Goal: Task Accomplishment & Management: Manage account settings

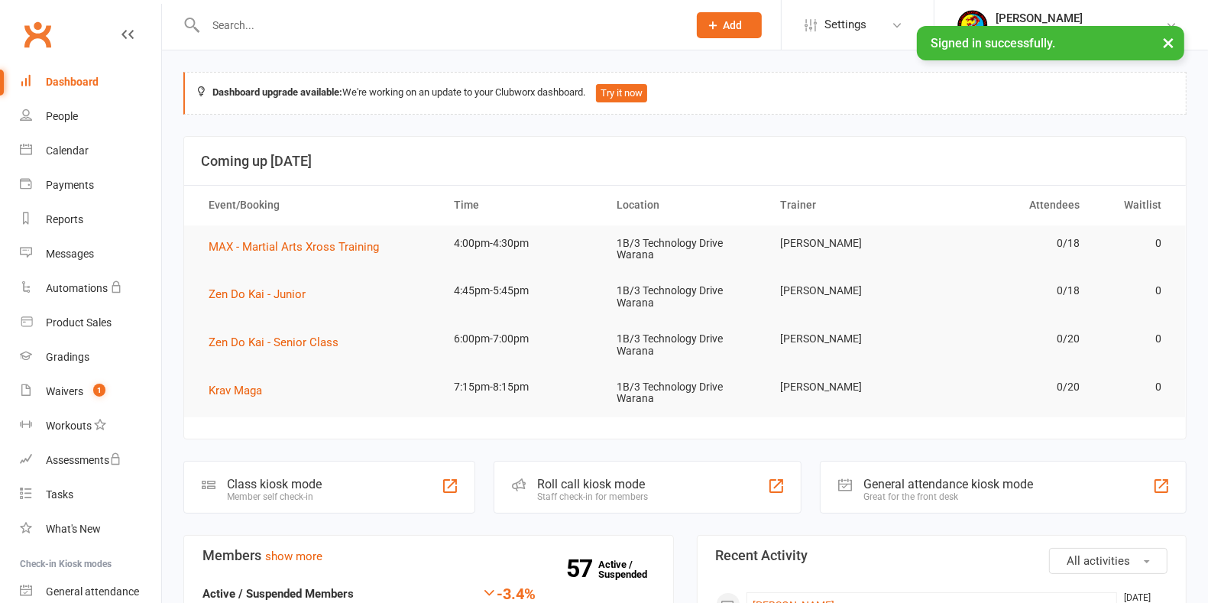
click at [260, 28] on input "text" at bounding box center [439, 25] width 476 height 21
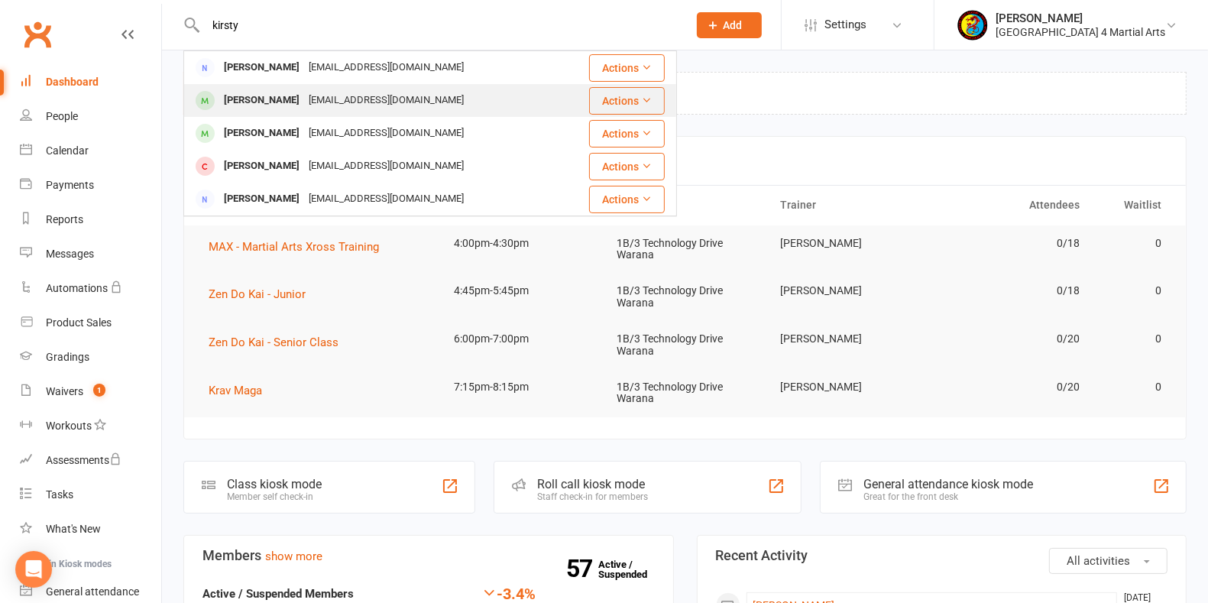
type input "kirsty"
click at [608, 100] on button "Actions" at bounding box center [627, 101] width 76 height 28
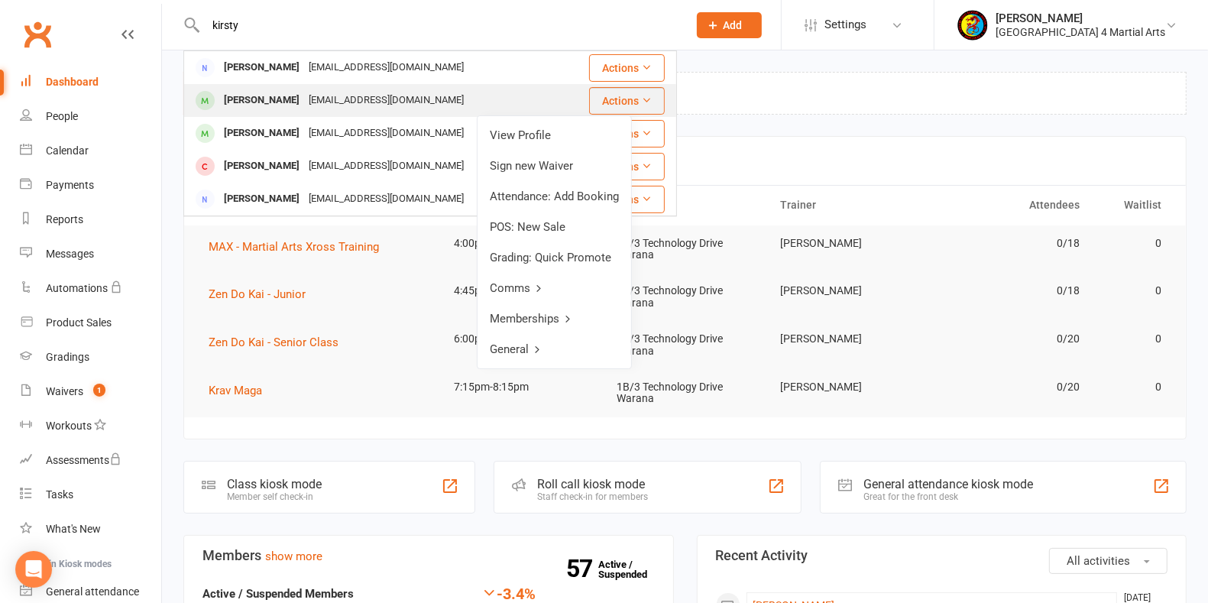
click at [284, 101] on div "[PERSON_NAME]" at bounding box center [261, 100] width 85 height 22
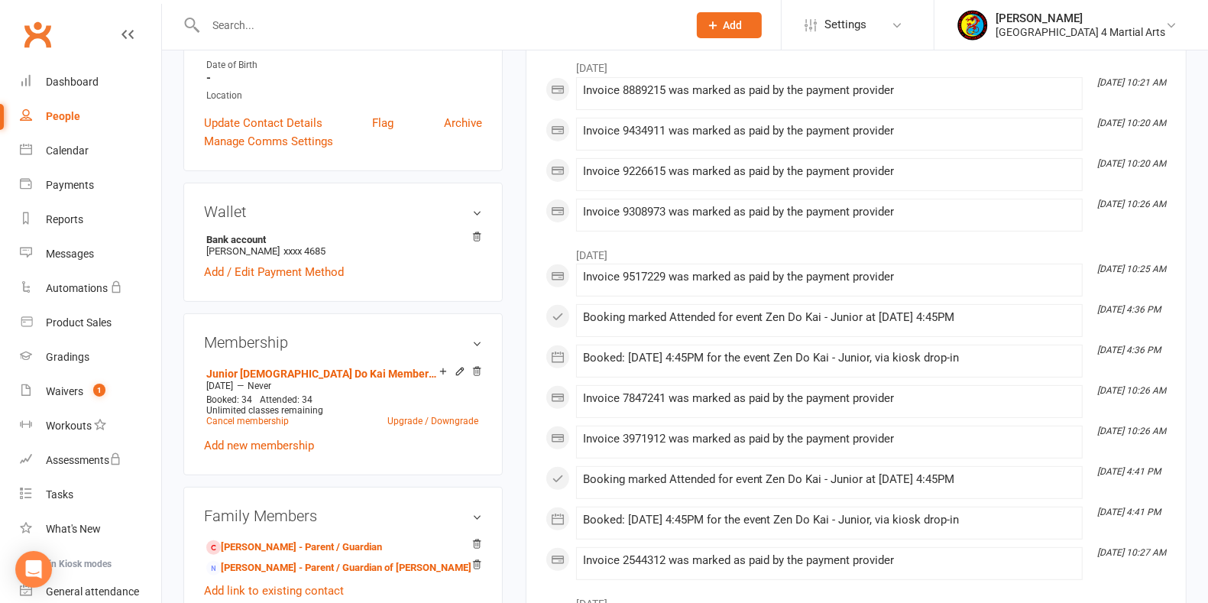
scroll to position [382, 0]
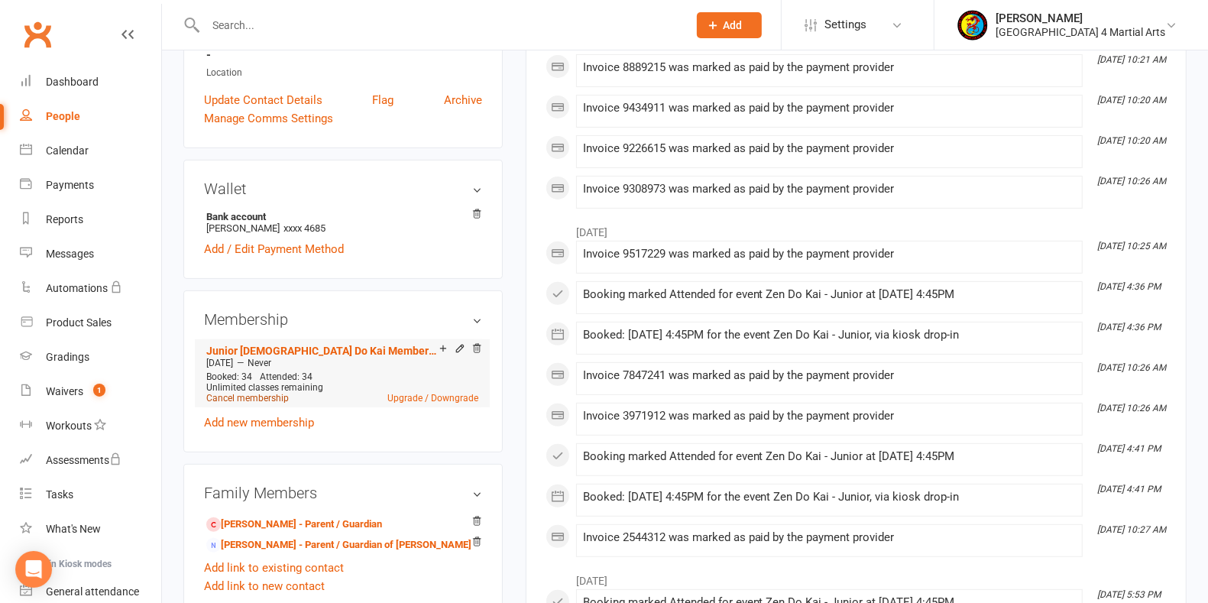
click at [251, 395] on link "Cancel membership" at bounding box center [247, 398] width 83 height 11
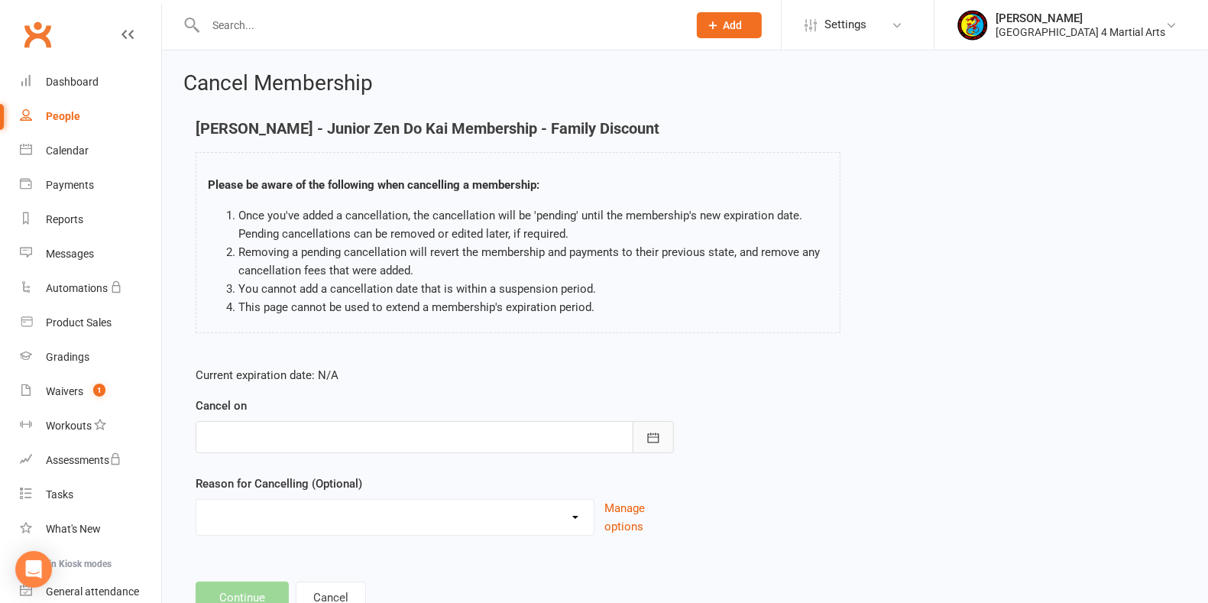
click at [652, 437] on icon "button" at bounding box center [653, 437] width 15 height 15
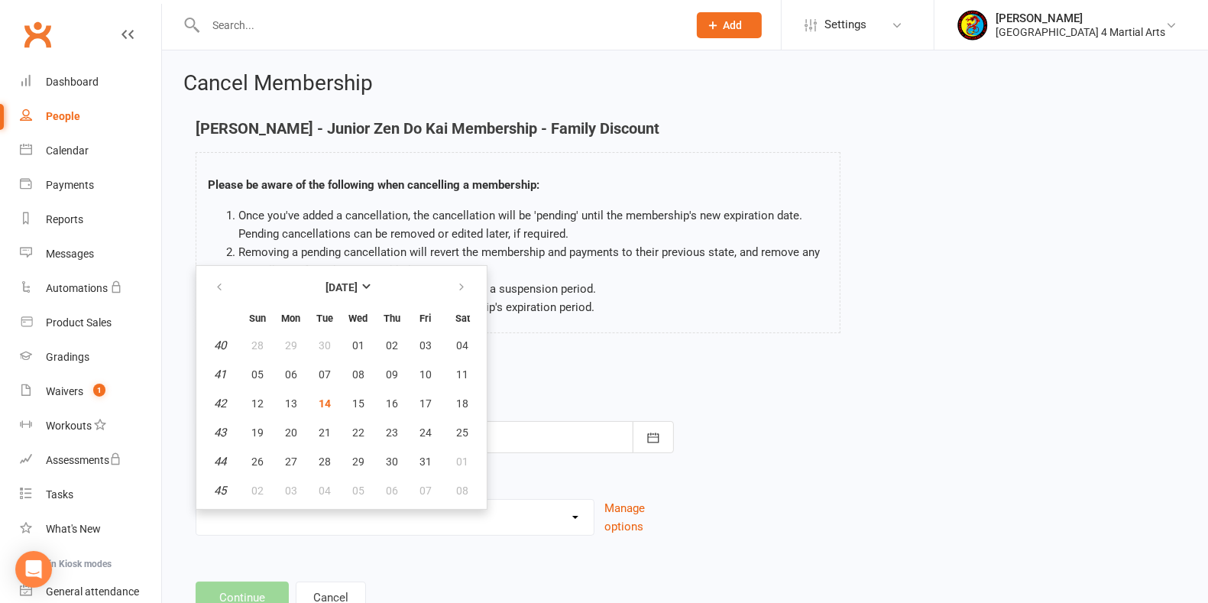
scroll to position [55, 0]
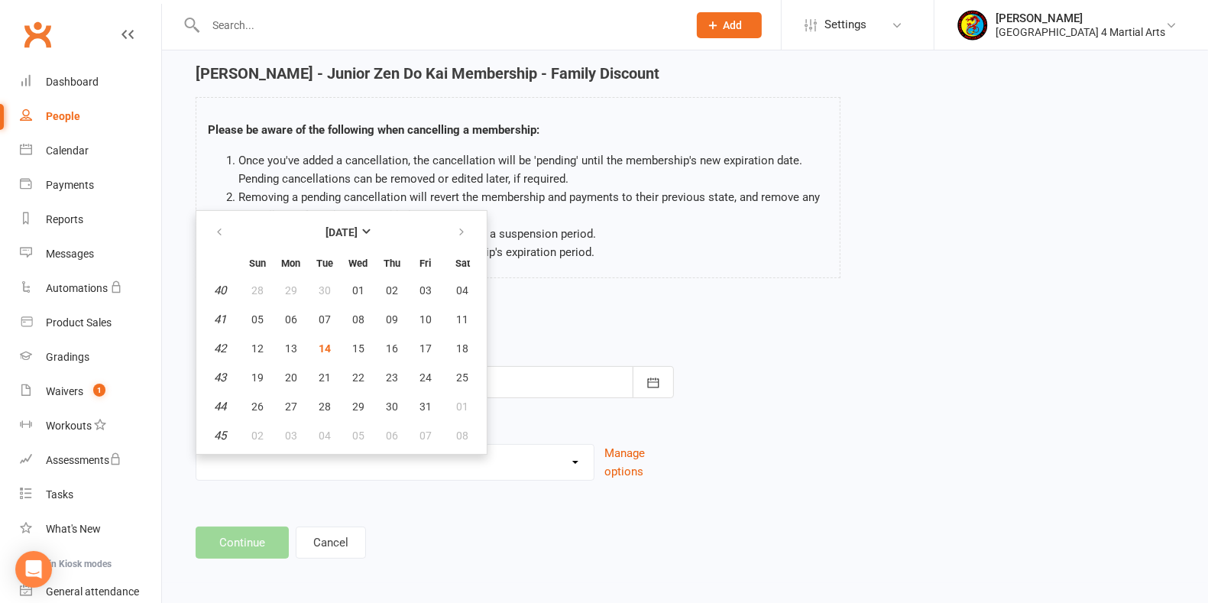
click at [325, 332] on table "[DATE] Sun Mon Tue Wed Thu Fri Sat 40 28 29 30 01 02 03 04 41 05 06 07 08 09 10…" at bounding box center [342, 332] width 284 height 237
click at [323, 342] on span "14" at bounding box center [325, 348] width 12 height 12
type input "[DATE]"
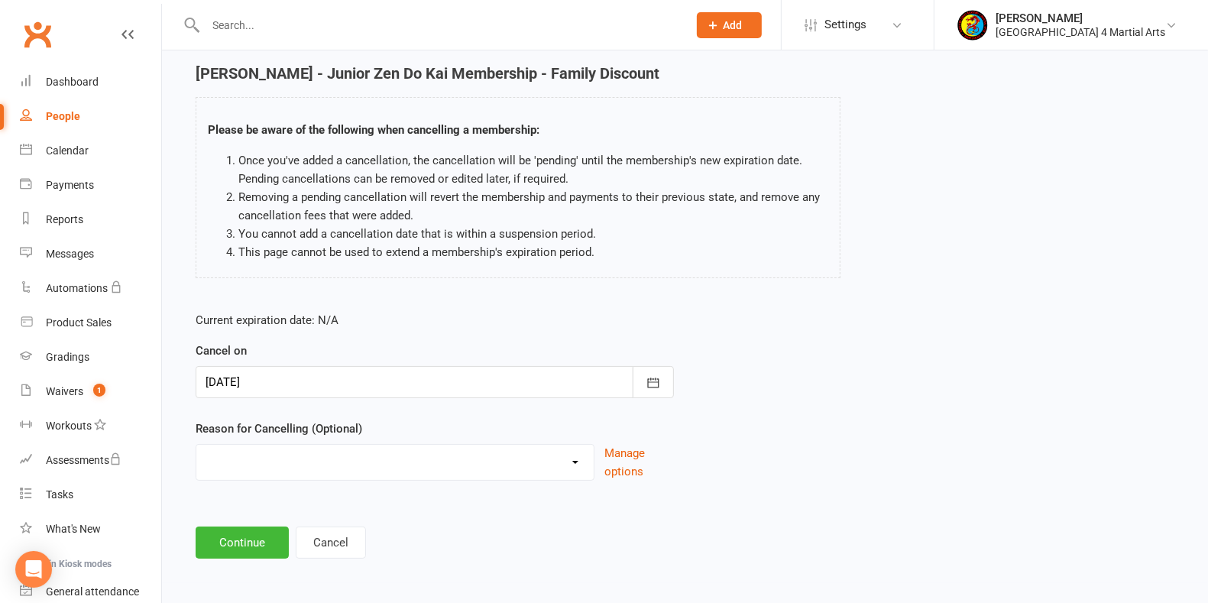
click at [576, 455] on select "Holiday Injury Other reason" at bounding box center [394, 460] width 397 height 31
select select "2"
click at [196, 445] on select "Holiday Injury Other reason" at bounding box center [394, 460] width 397 height 31
click at [291, 543] on input at bounding box center [435, 543] width 479 height 32
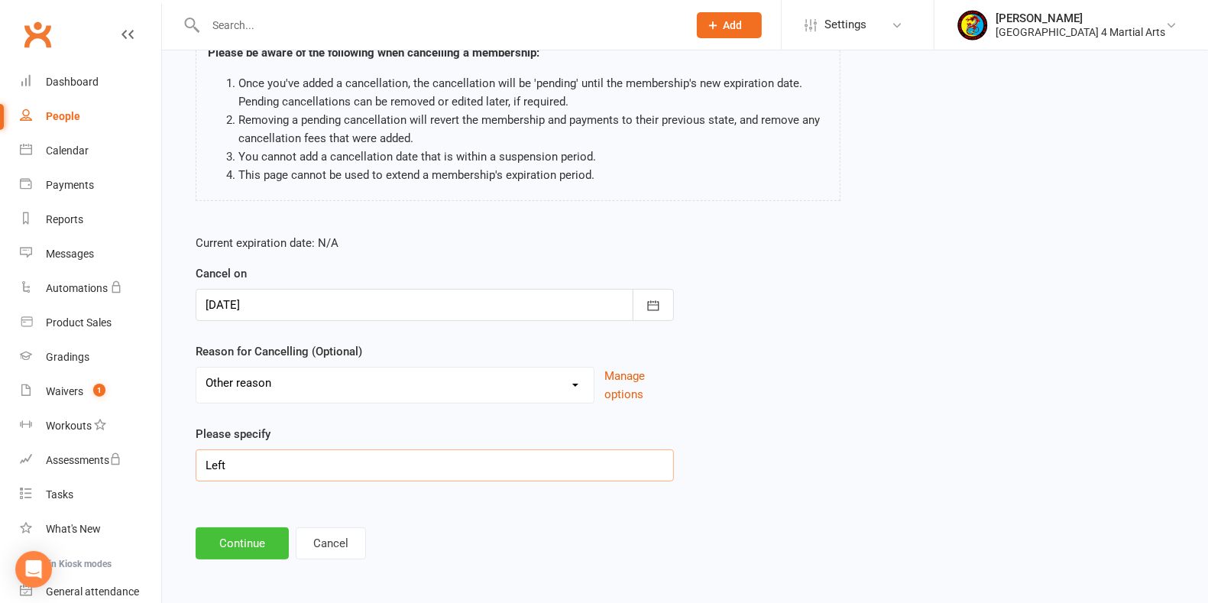
type input "Left"
click at [252, 543] on button "Continue" at bounding box center [242, 543] width 93 height 32
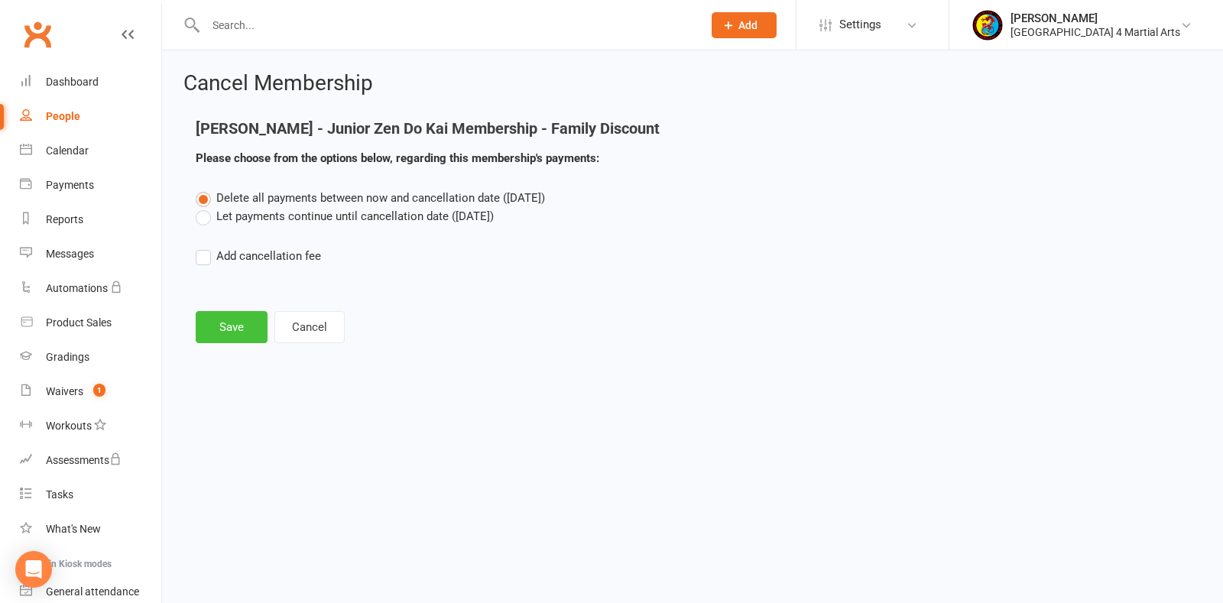
click at [230, 323] on button "Save" at bounding box center [232, 327] width 72 height 32
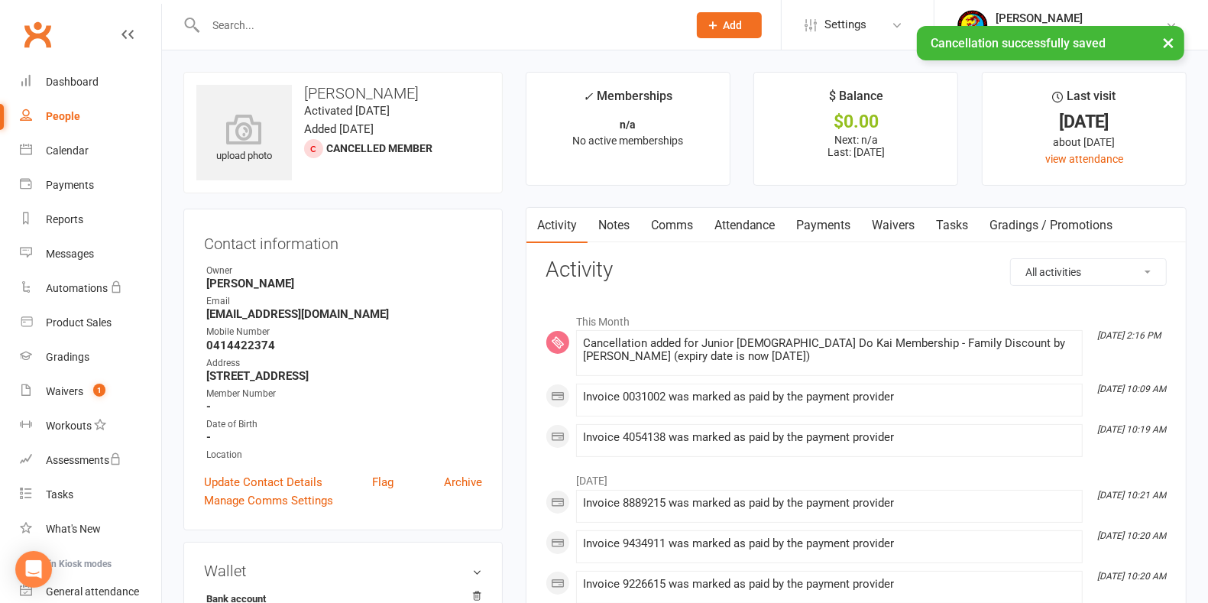
click at [287, 26] on div "× Cancellation successfully saved" at bounding box center [594, 26] width 1189 height 0
click at [249, 24] on input "text" at bounding box center [439, 25] width 476 height 21
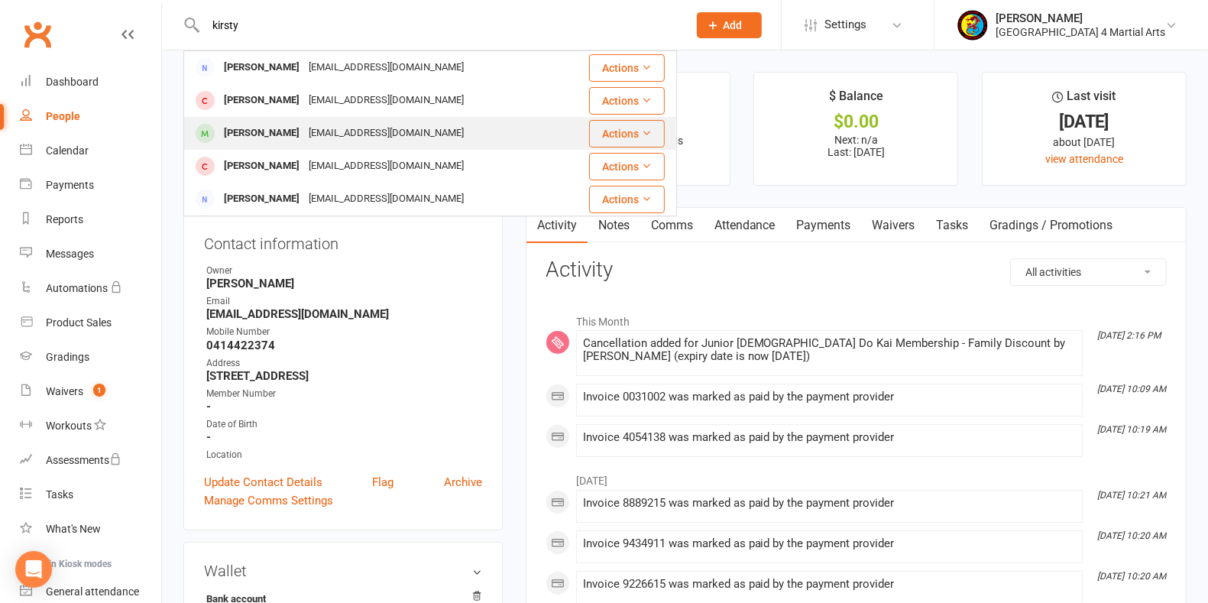
type input "kirsty"
click at [455, 130] on div "[PERSON_NAME] [EMAIL_ADDRESS][DOMAIN_NAME]" at bounding box center [373, 133] width 377 height 31
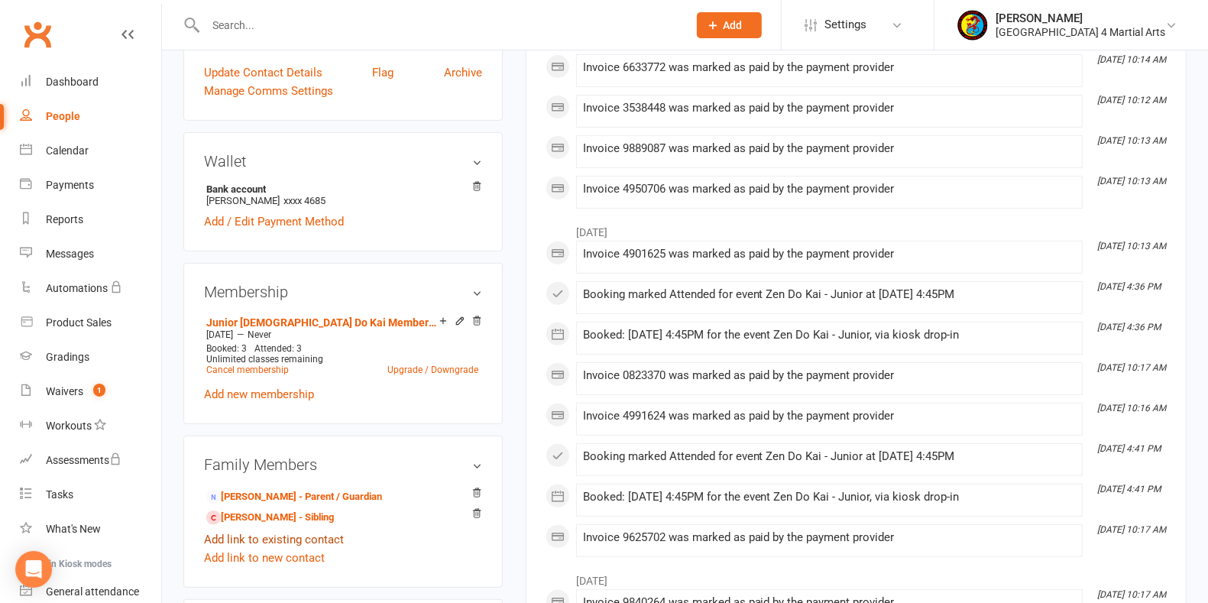
scroll to position [478, 0]
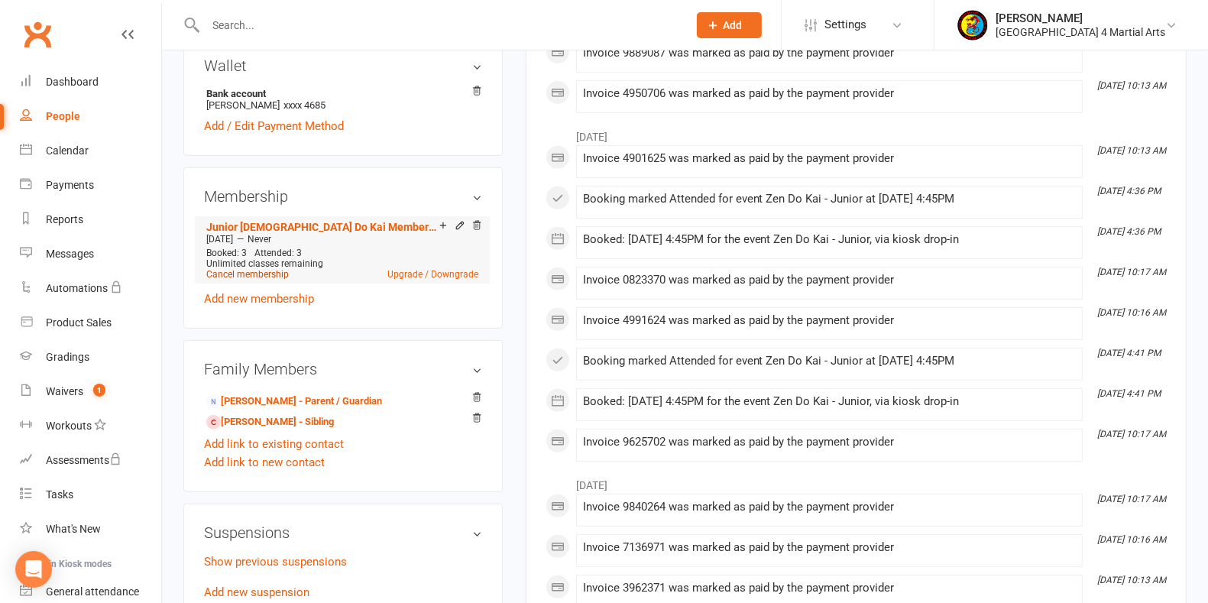
click at [221, 273] on link "Cancel membership" at bounding box center [247, 274] width 83 height 11
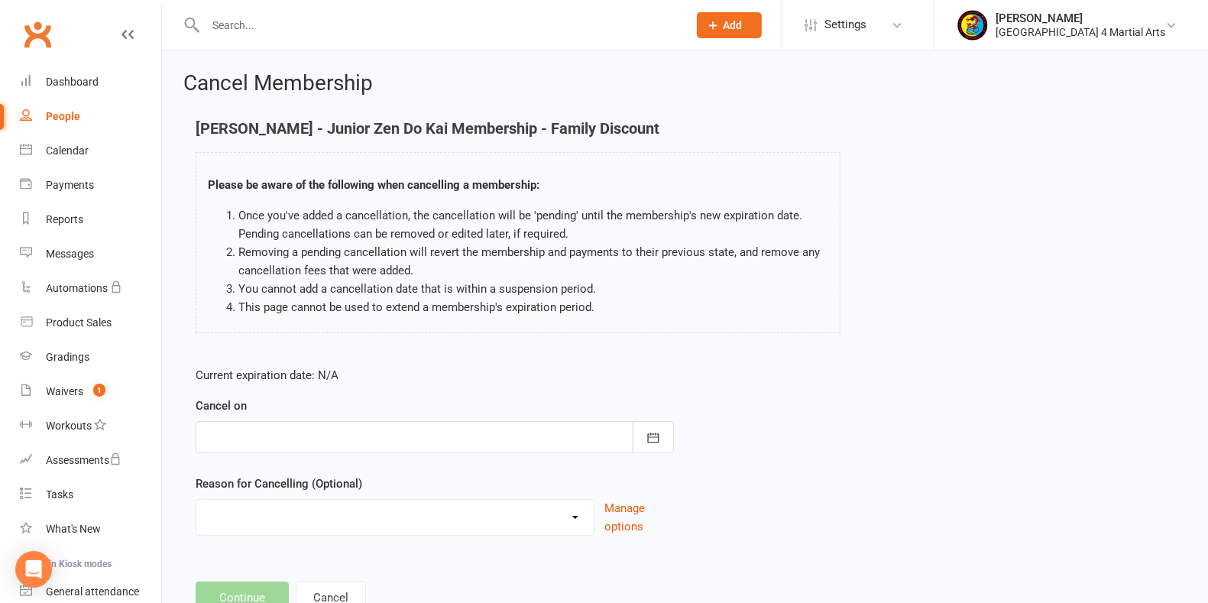
click at [291, 436] on div at bounding box center [435, 437] width 479 height 32
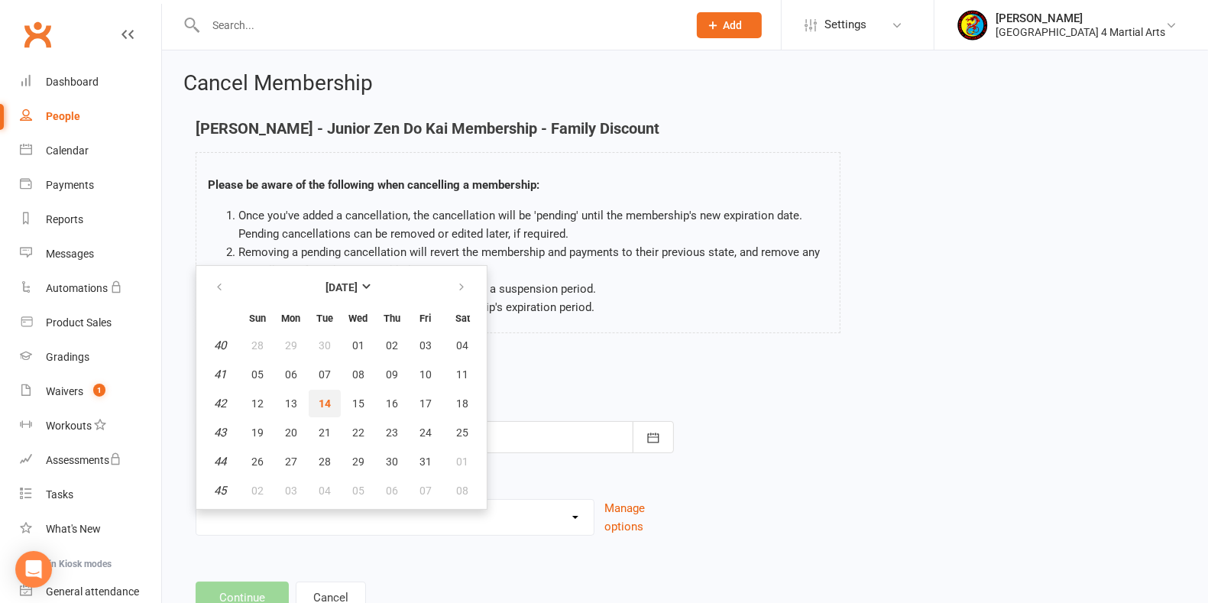
drag, startPoint x: 323, startPoint y: 404, endPoint x: 322, endPoint y: 425, distance: 21.4
click at [323, 403] on span "14" at bounding box center [325, 403] width 12 height 12
type input "[DATE]"
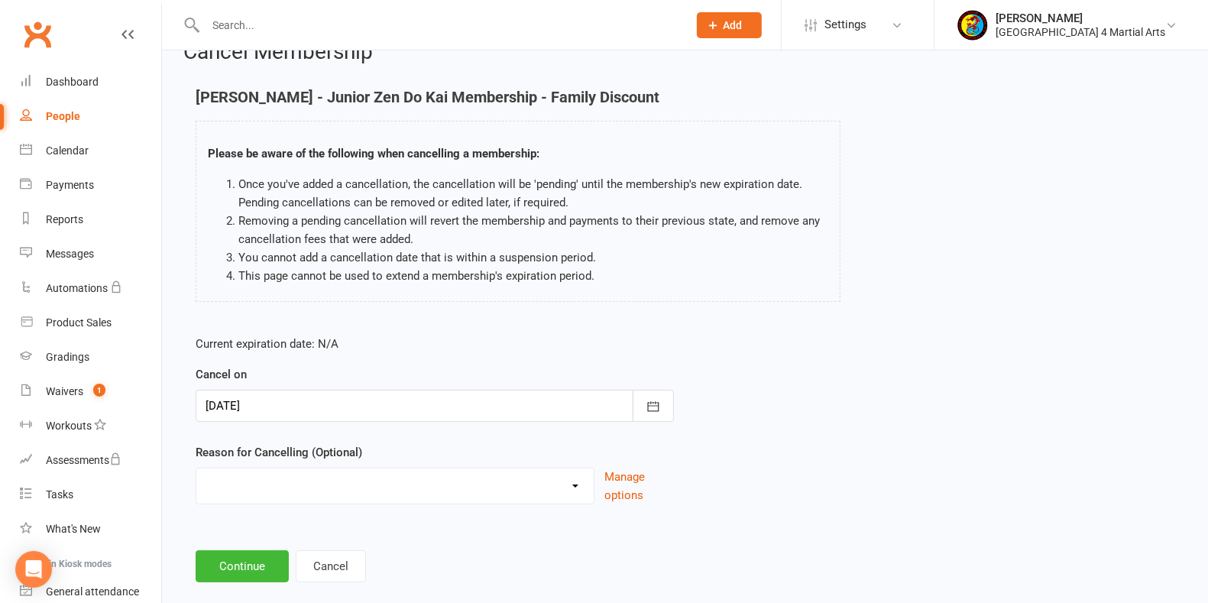
scroll to position [55, 0]
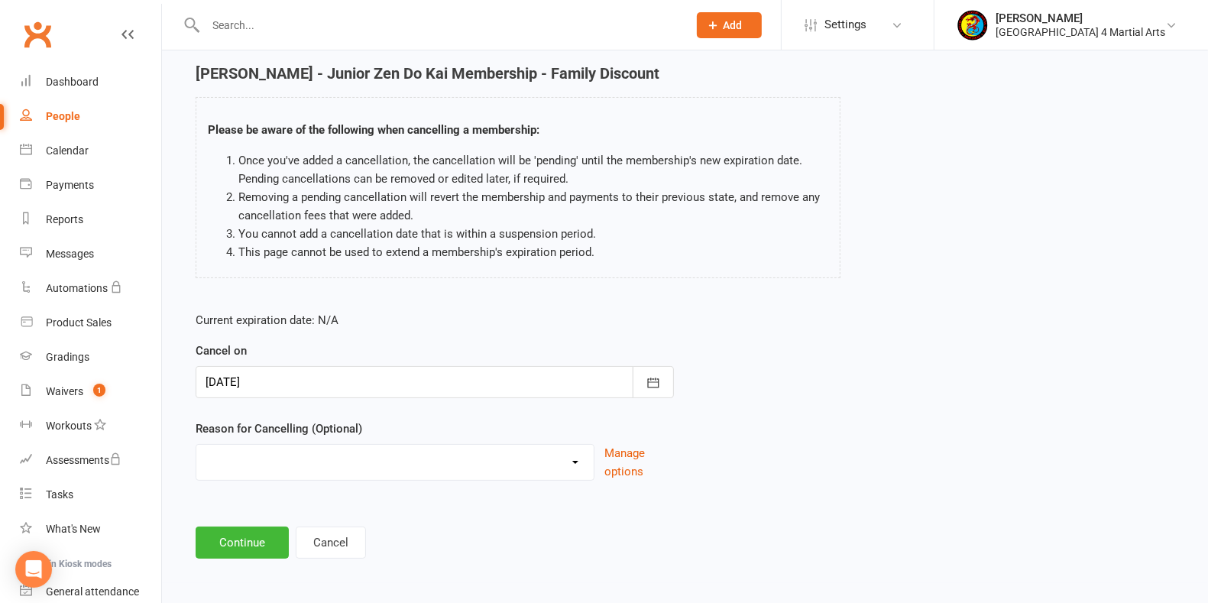
click at [364, 454] on select "Holiday Injury Other reason" at bounding box center [394, 460] width 397 height 31
select select "2"
click at [196, 445] on select "Holiday Injury Other reason" at bounding box center [394, 460] width 397 height 31
click at [293, 550] on input at bounding box center [435, 543] width 479 height 32
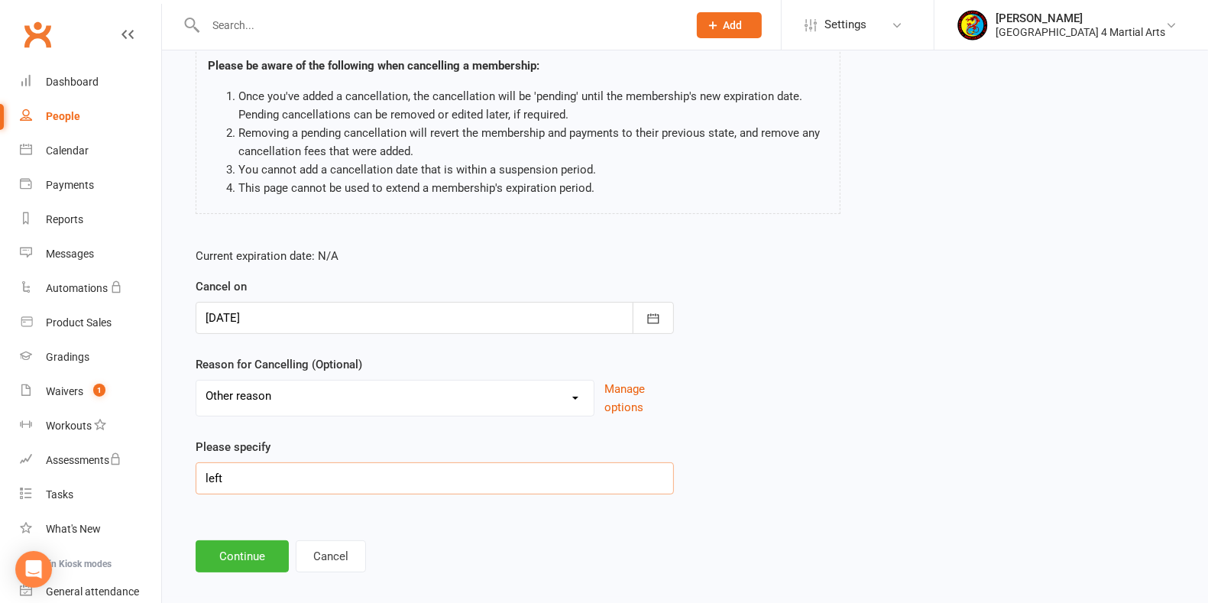
scroll to position [132, 0]
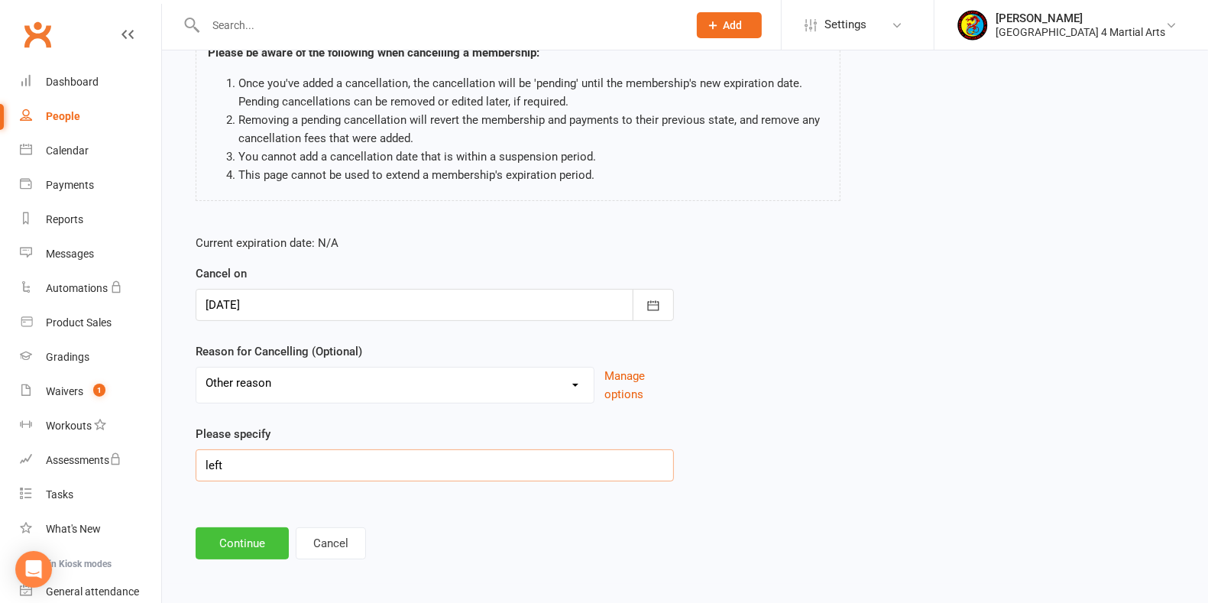
type input "left"
click at [238, 543] on button "Continue" at bounding box center [242, 543] width 93 height 32
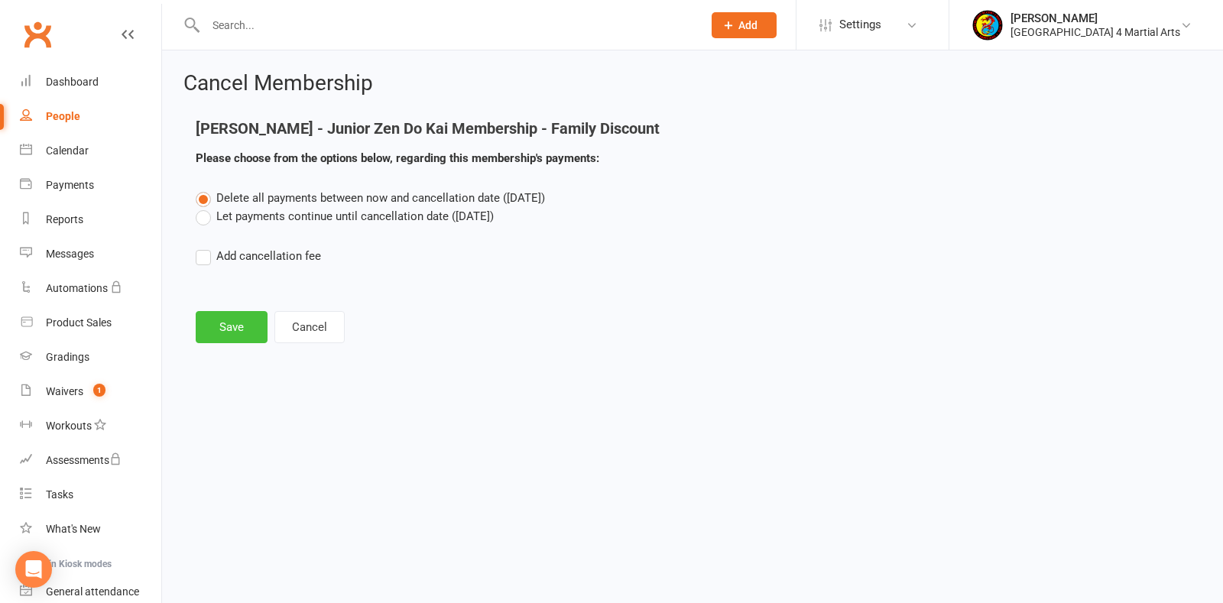
click at [230, 319] on button "Save" at bounding box center [232, 327] width 72 height 32
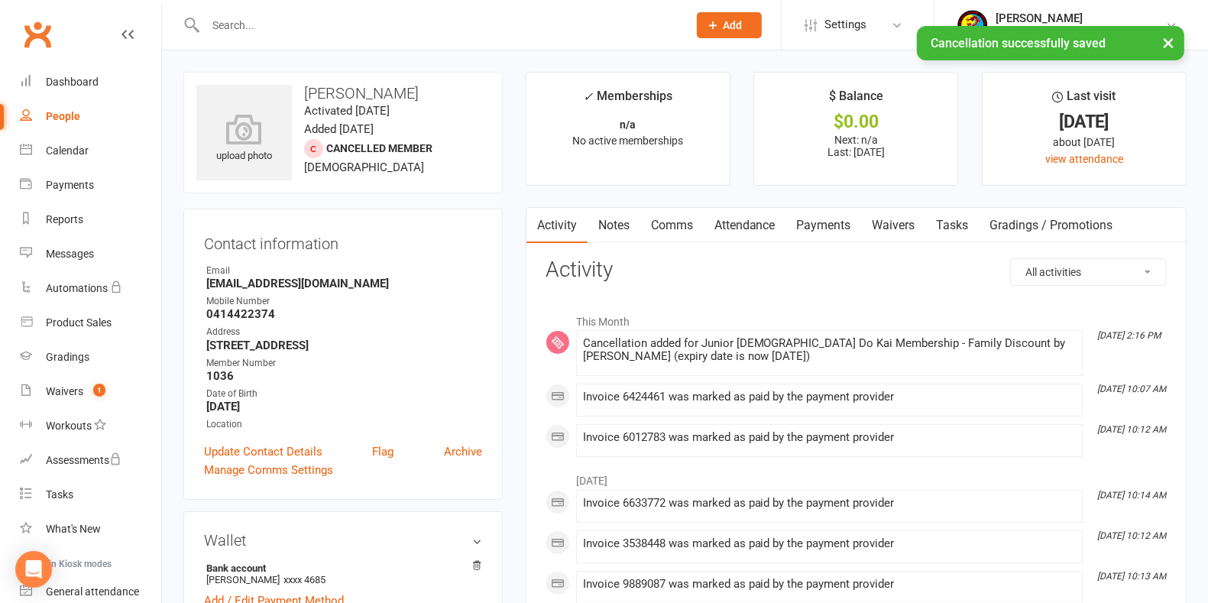
click at [71, 107] on link "People" at bounding box center [90, 116] width 141 height 34
select select "100"
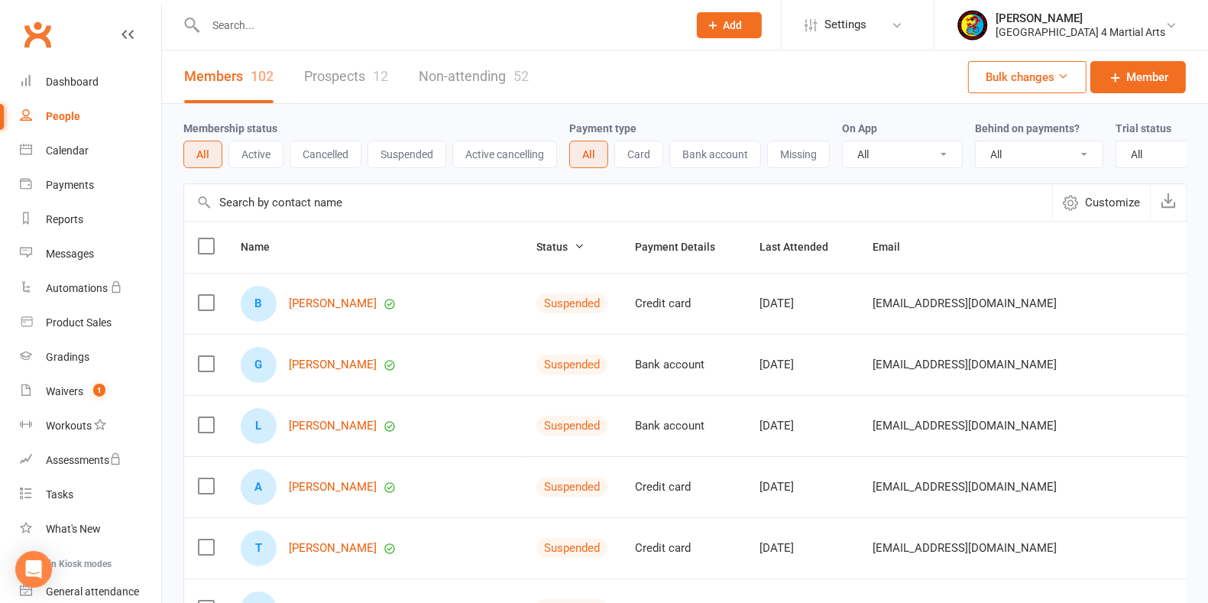
click at [257, 151] on button "Active" at bounding box center [256, 155] width 55 height 28
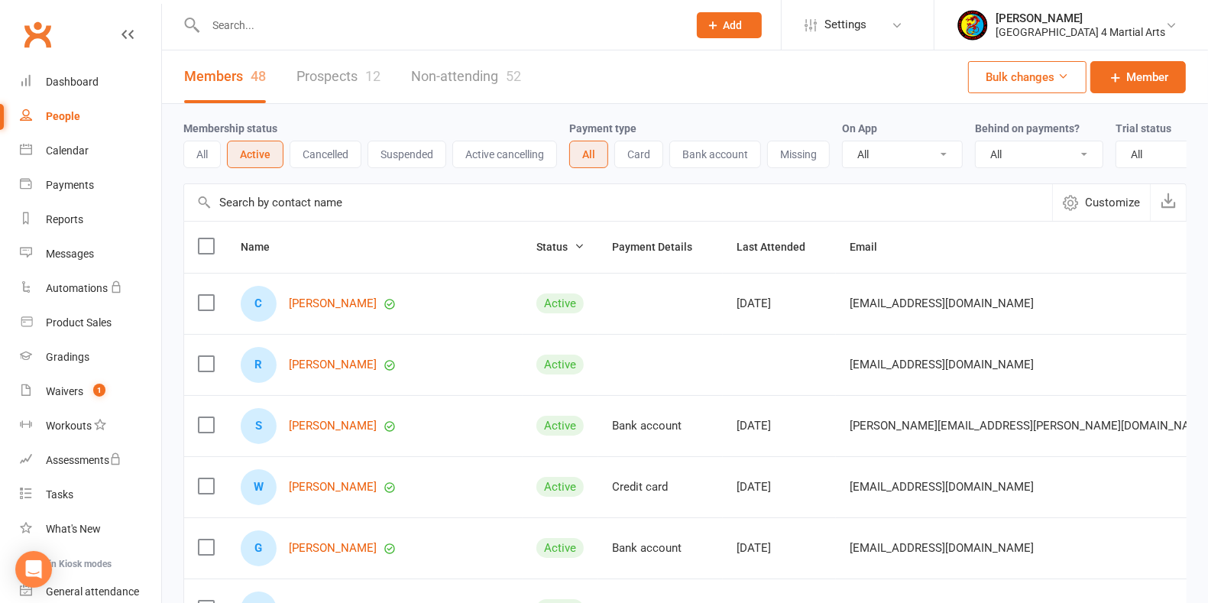
click at [248, 24] on input "text" at bounding box center [439, 25] width 476 height 21
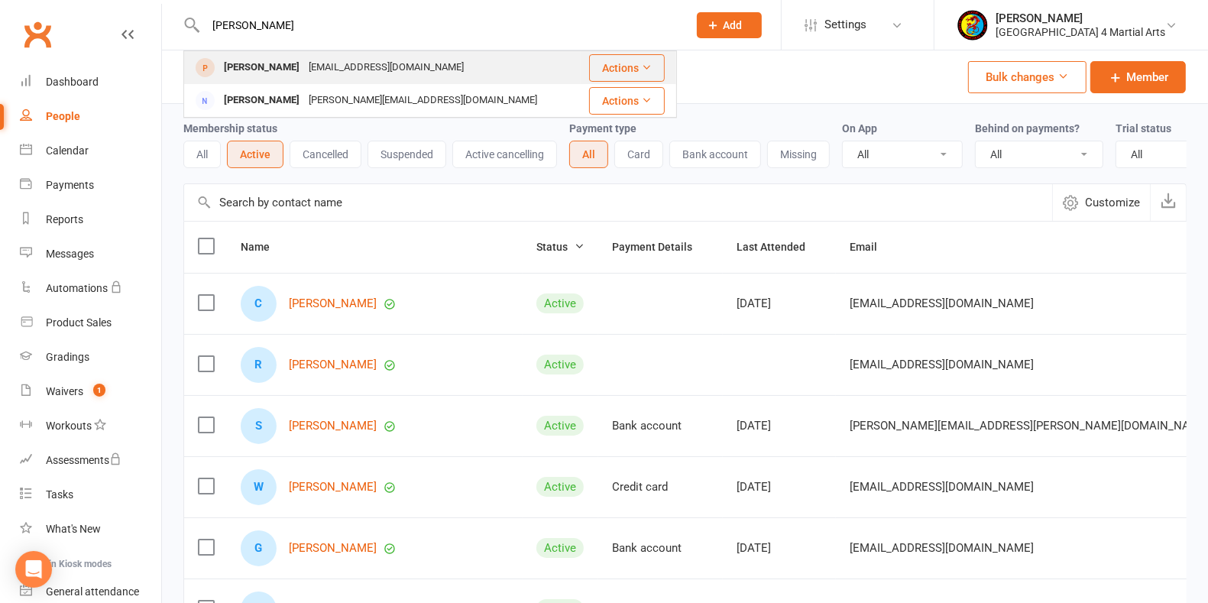
type input "[PERSON_NAME]"
click at [341, 63] on div "[EMAIL_ADDRESS][DOMAIN_NAME]" at bounding box center [386, 68] width 164 height 22
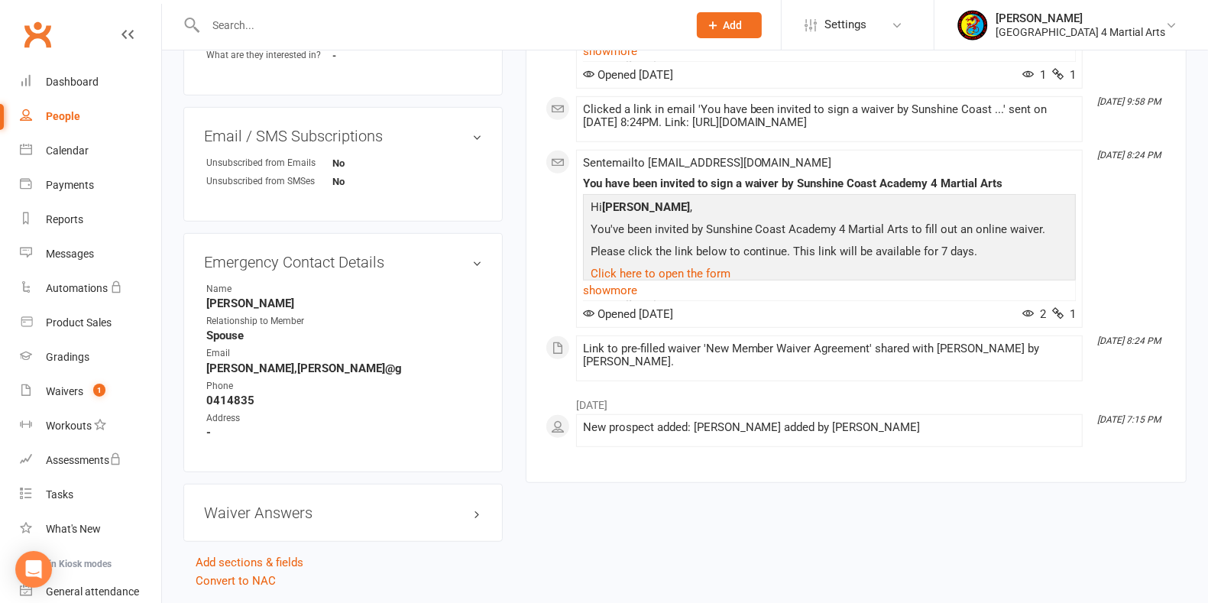
scroll to position [742, 0]
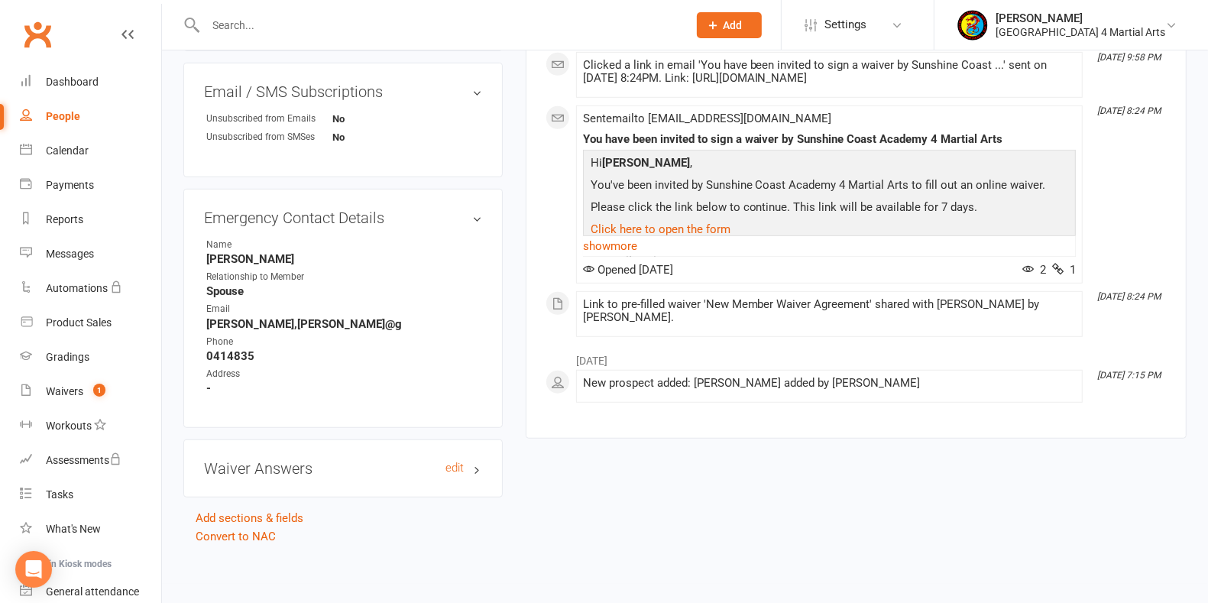
click at [310, 465] on h3 "Waiver Answers edit" at bounding box center [343, 468] width 278 height 17
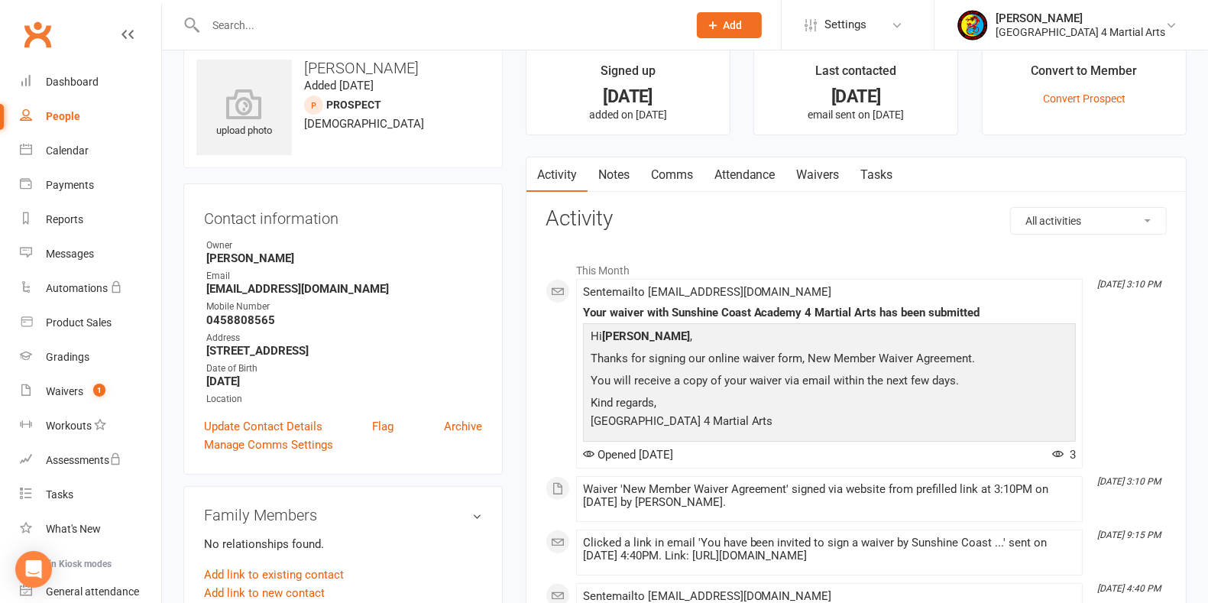
scroll to position [0, 0]
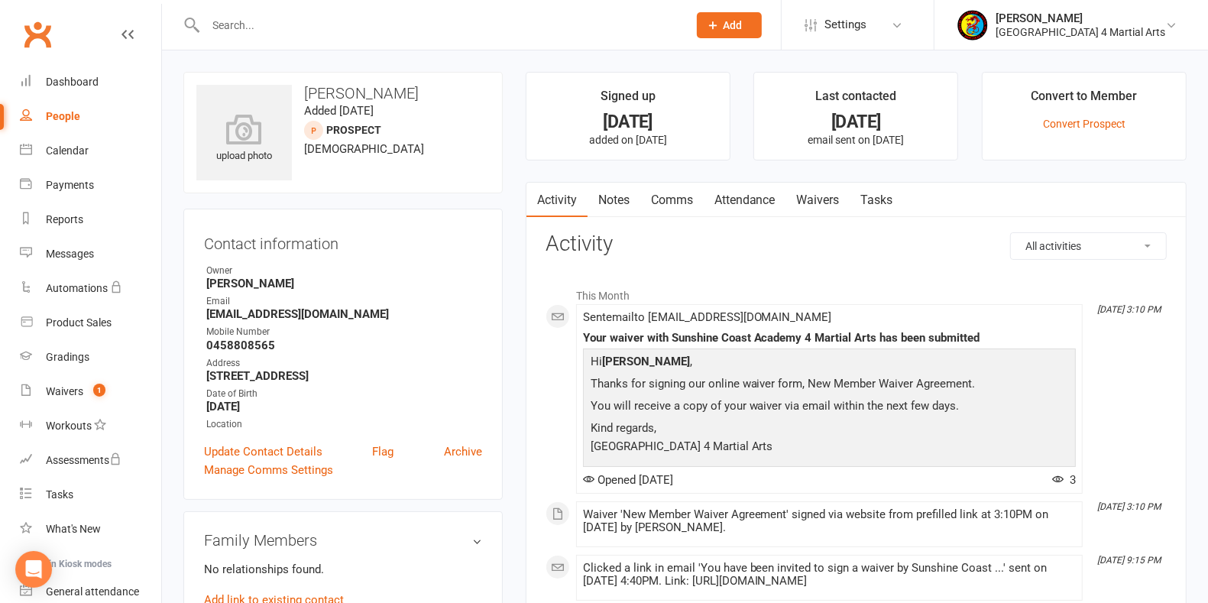
click at [826, 198] on link "Waivers" at bounding box center [819, 200] width 64 height 35
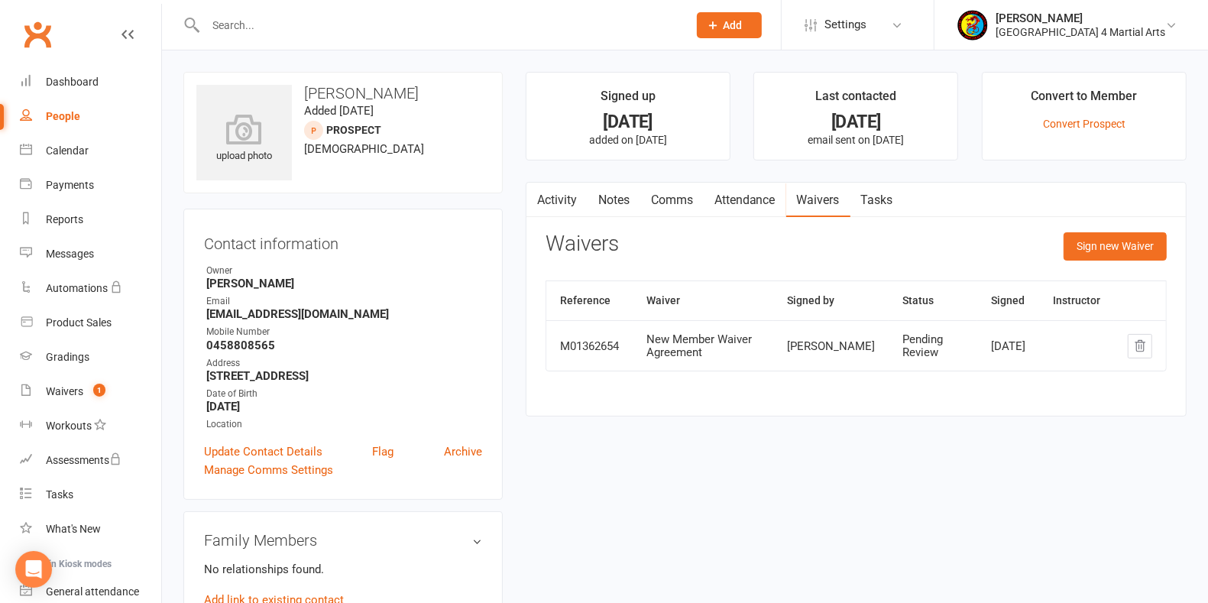
click at [925, 352] on div "Pending Review" at bounding box center [933, 345] width 61 height 25
click at [889, 348] on td "Pending Review" at bounding box center [933, 345] width 89 height 50
click at [634, 348] on td "New Member Waiver Agreement" at bounding box center [703, 345] width 141 height 50
click at [307, 17] on input "text" at bounding box center [439, 25] width 476 height 21
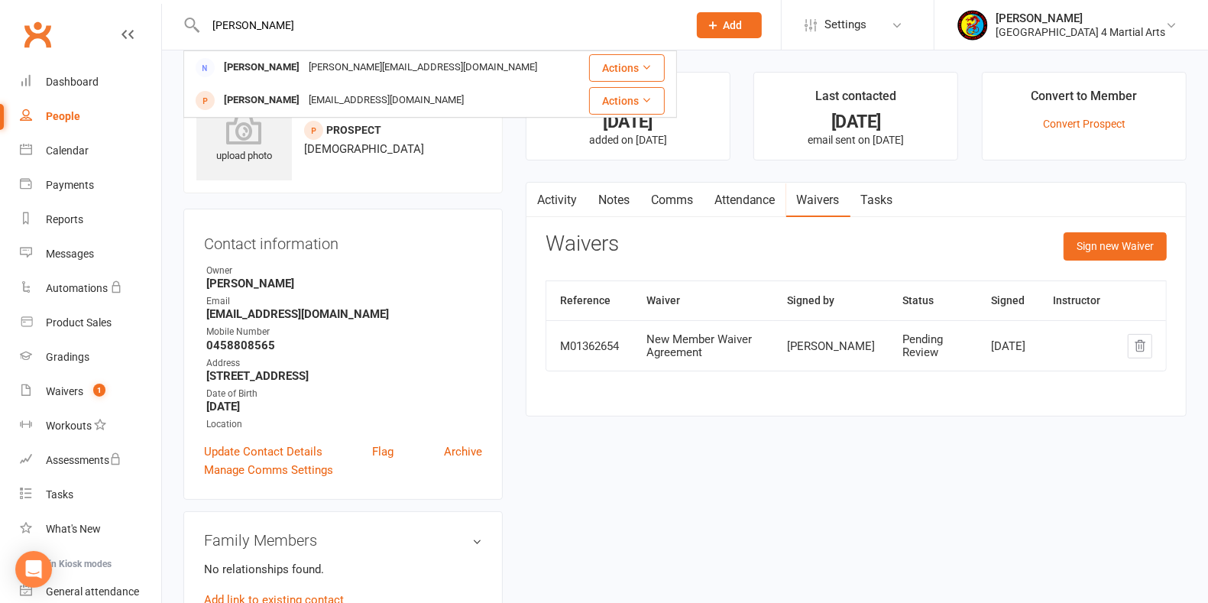
type input "[PERSON_NAME]"
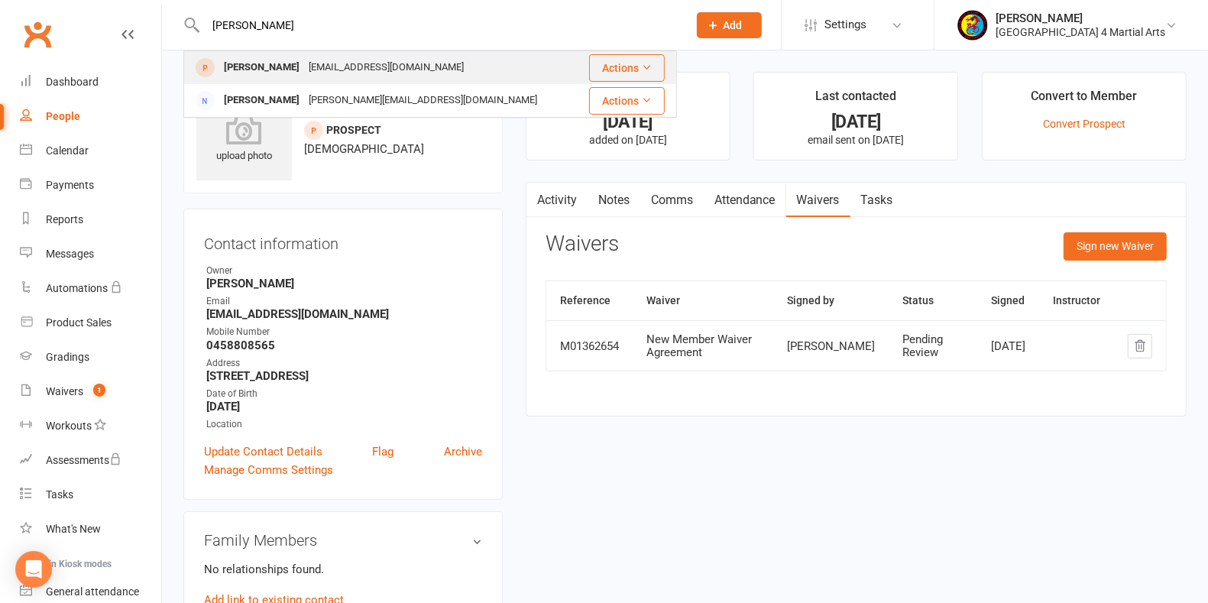
click at [304, 63] on div "[EMAIL_ADDRESS][DOMAIN_NAME]" at bounding box center [386, 68] width 164 height 22
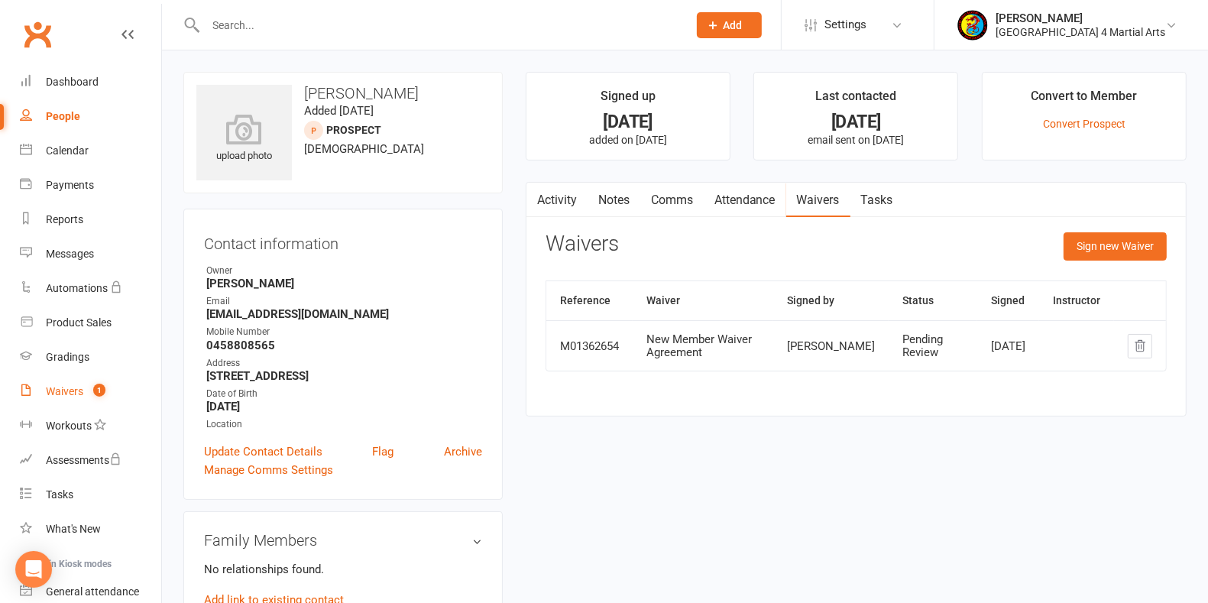
click at [83, 385] on div "Waivers" at bounding box center [64, 391] width 37 height 12
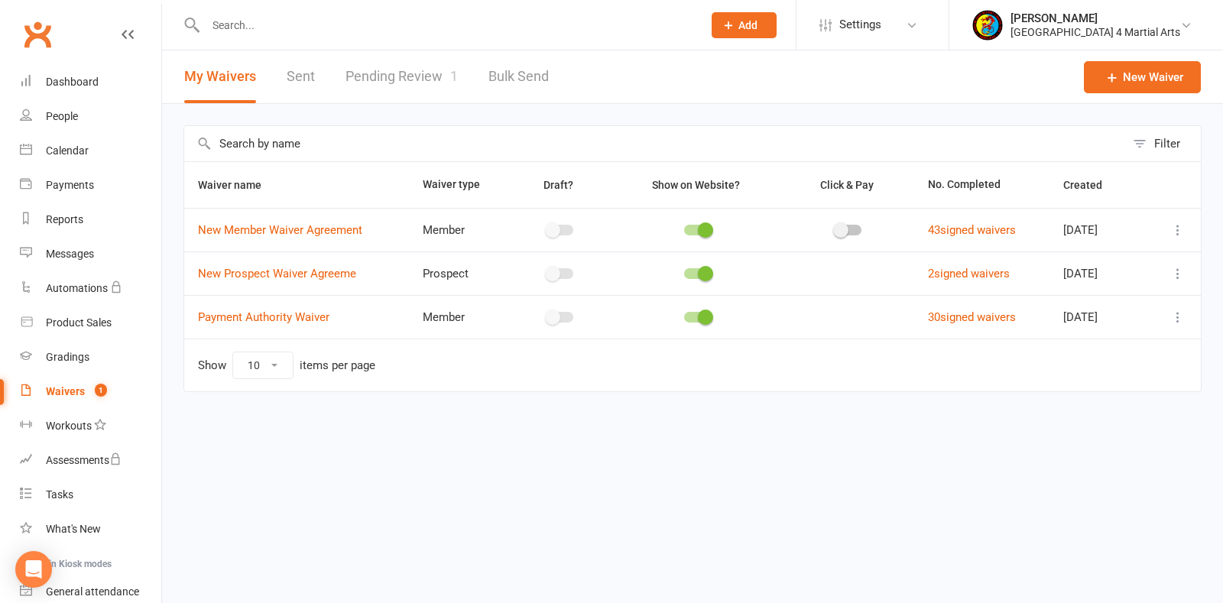
click at [392, 79] on link "Pending Review 1" at bounding box center [401, 76] width 112 height 53
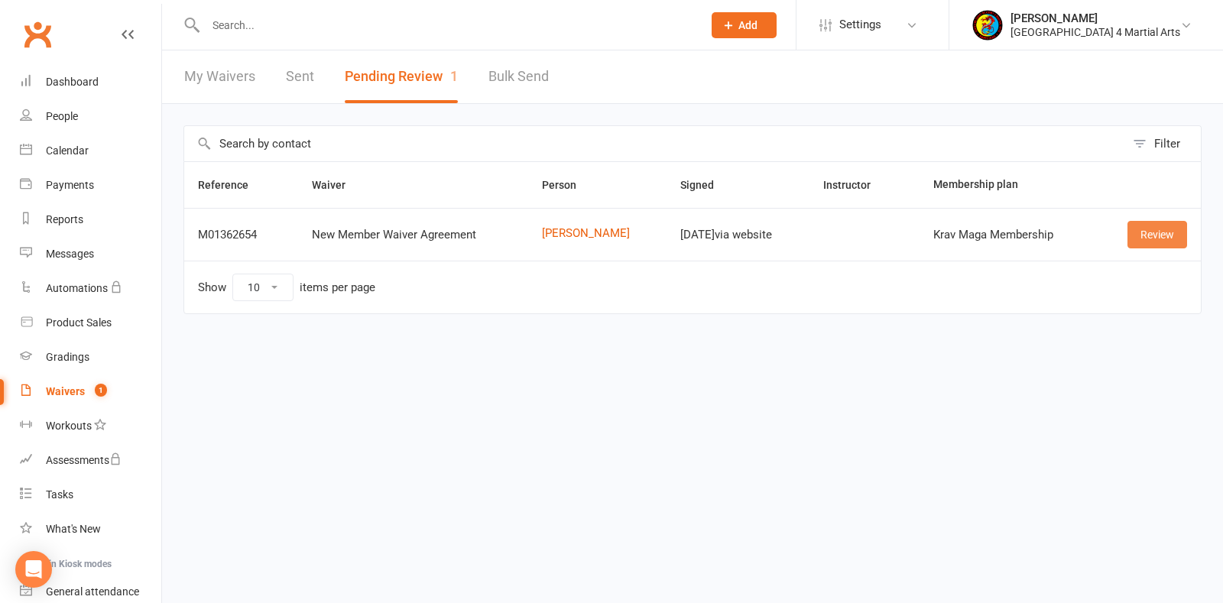
click at [1158, 228] on link "Review" at bounding box center [1157, 235] width 60 height 28
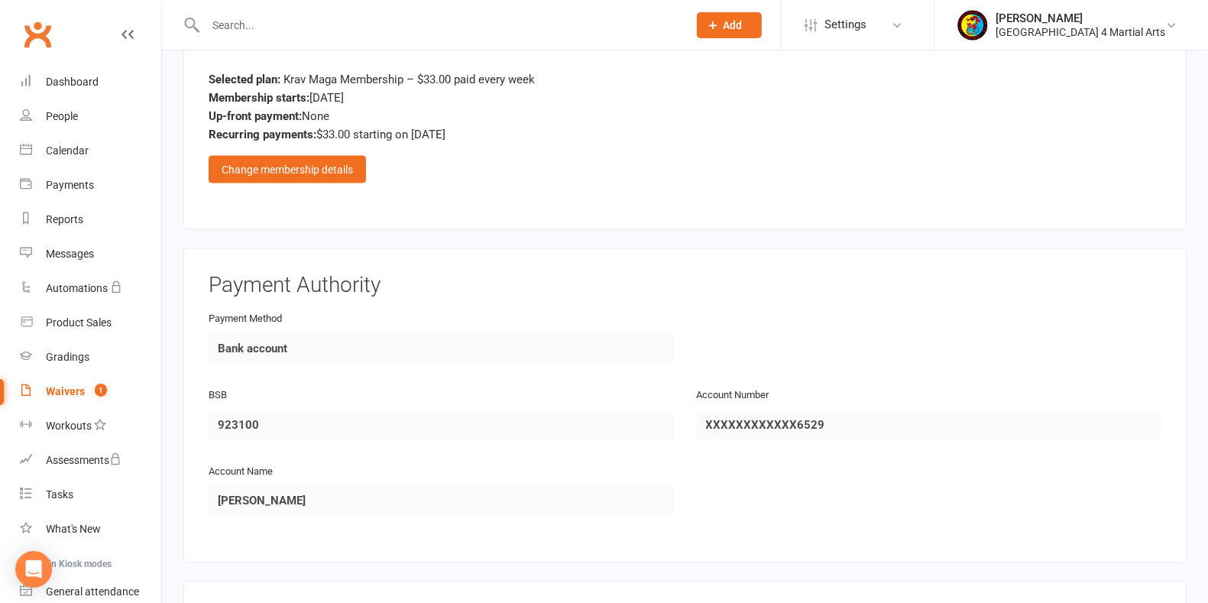
scroll to position [2336, 0]
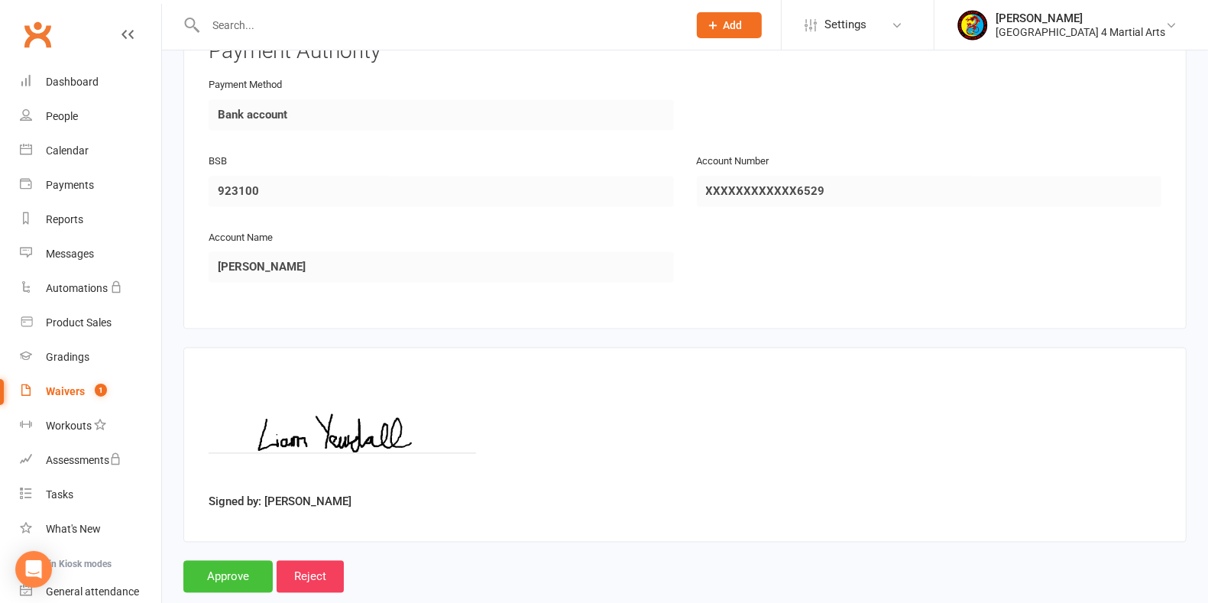
click at [239, 561] on input "Approve" at bounding box center [227, 577] width 89 height 32
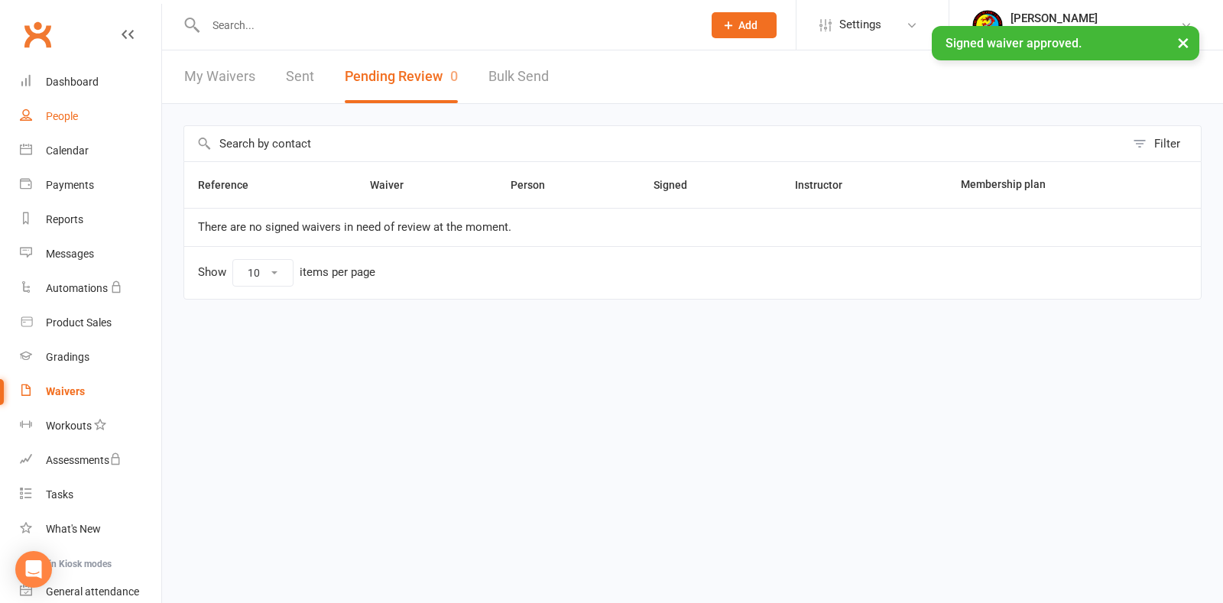
click at [67, 117] on div "People" at bounding box center [62, 116] width 32 height 12
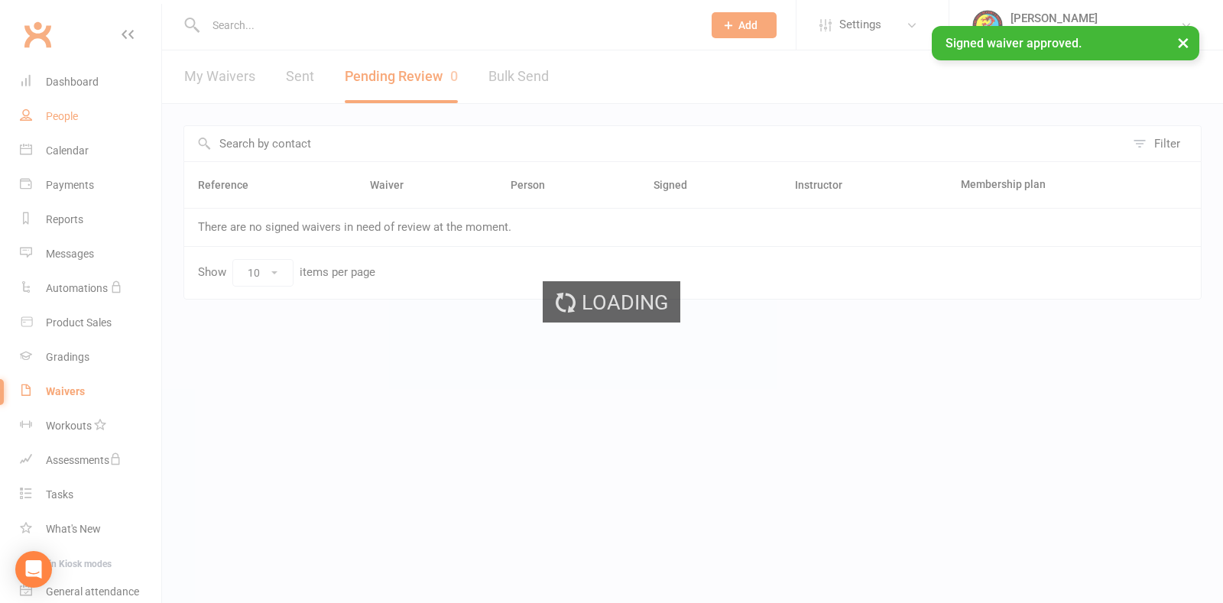
select select "100"
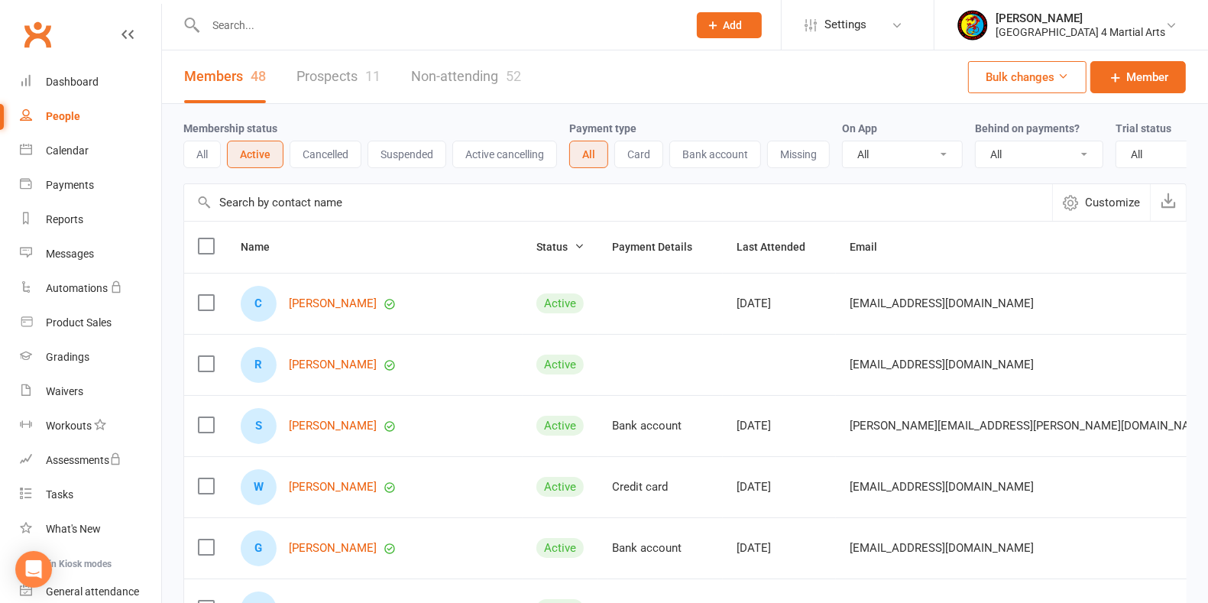
click at [329, 28] on input "text" at bounding box center [439, 25] width 476 height 21
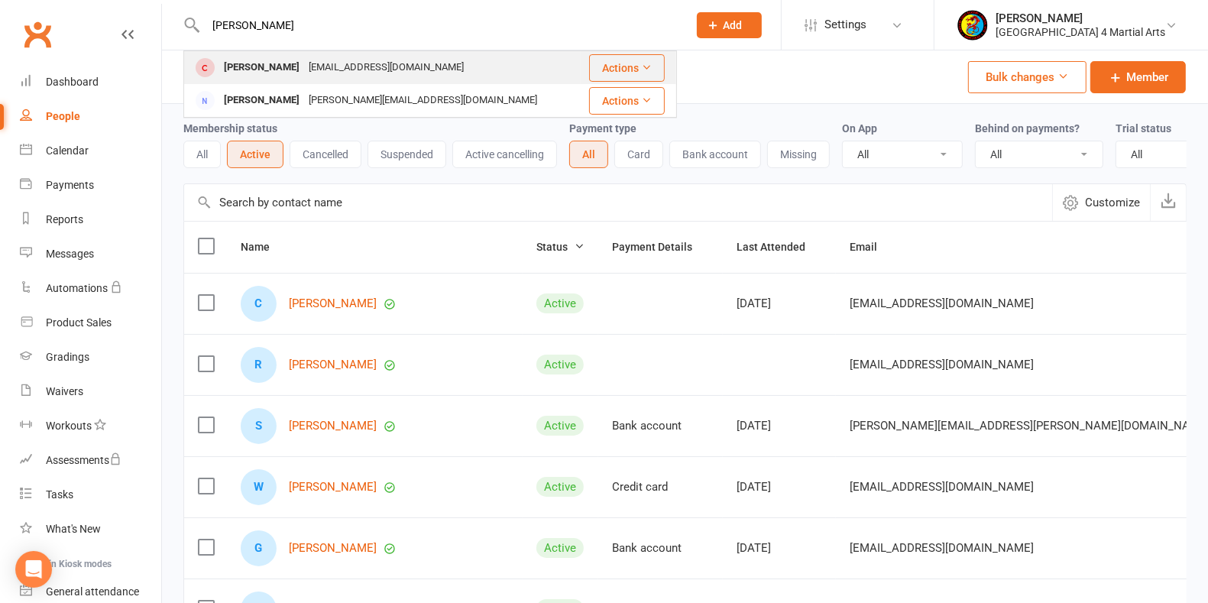
type input "[PERSON_NAME]"
click at [304, 68] on div "[EMAIL_ADDRESS][DOMAIN_NAME]" at bounding box center [386, 68] width 164 height 22
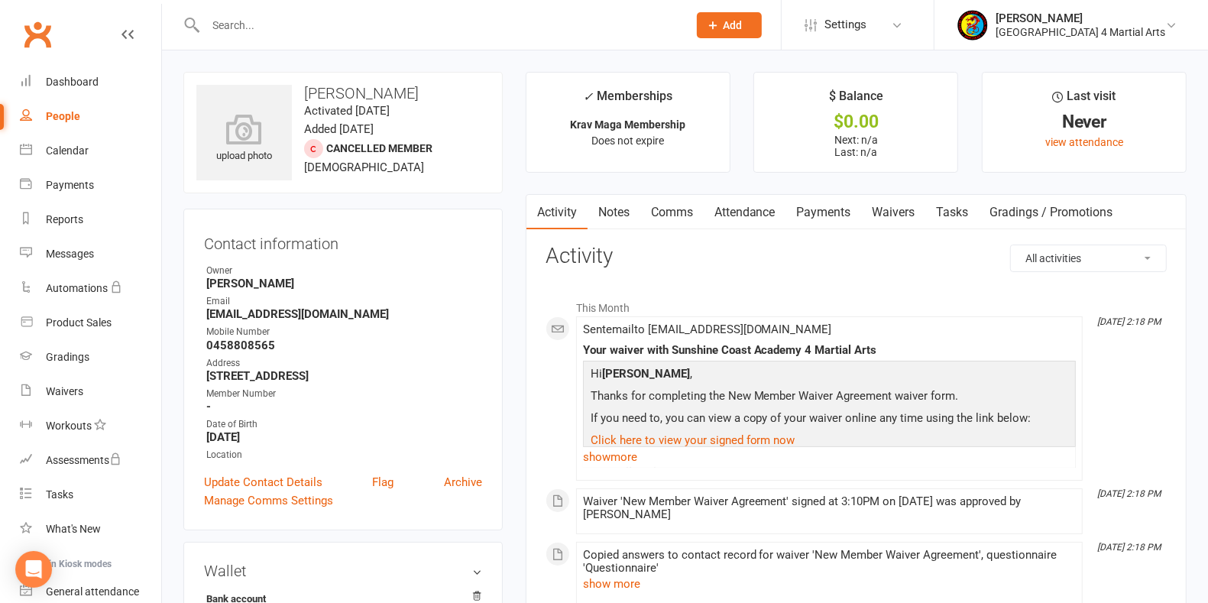
click at [832, 205] on link "Payments" at bounding box center [825, 212] width 76 height 35
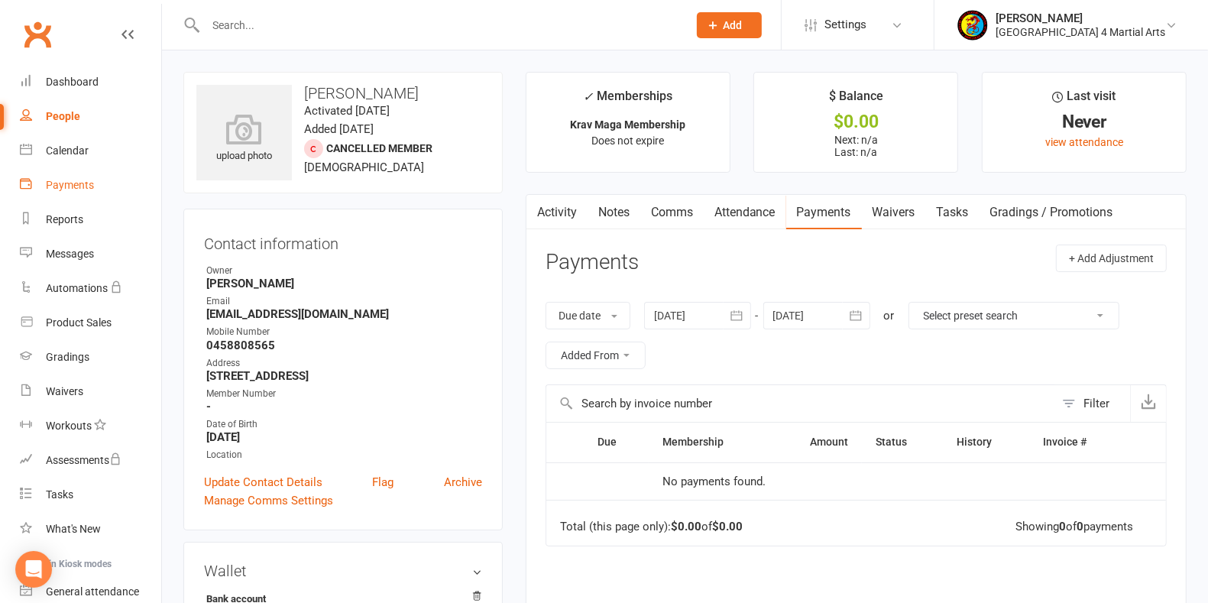
click at [71, 182] on div "Payments" at bounding box center [70, 185] width 48 height 12
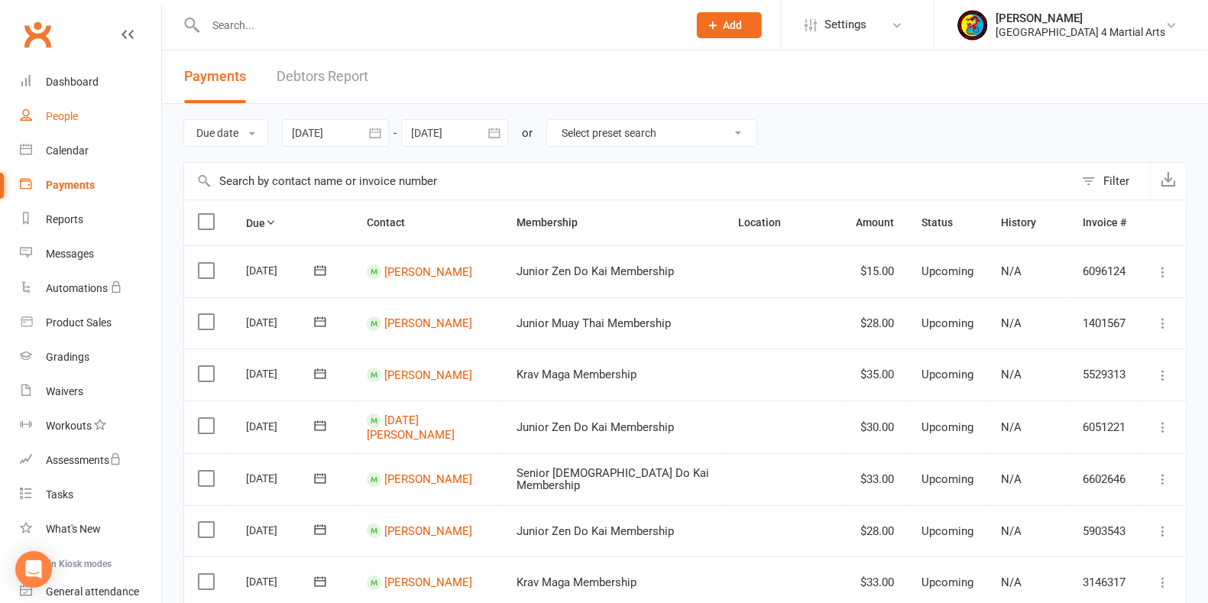
click at [60, 115] on div "People" at bounding box center [62, 116] width 32 height 12
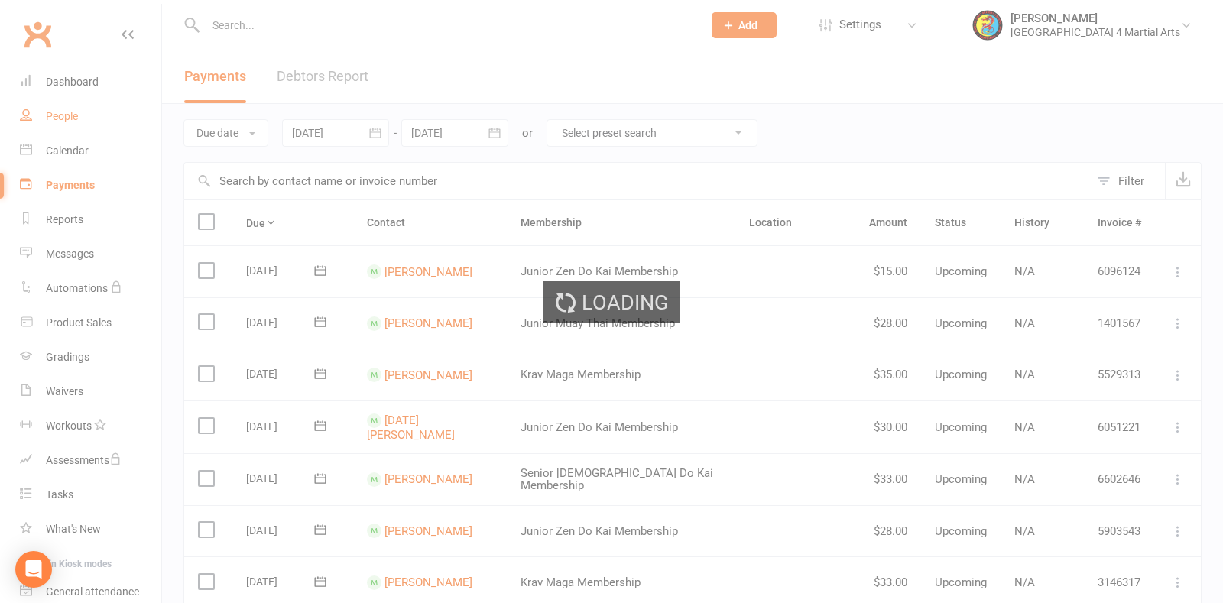
select select "100"
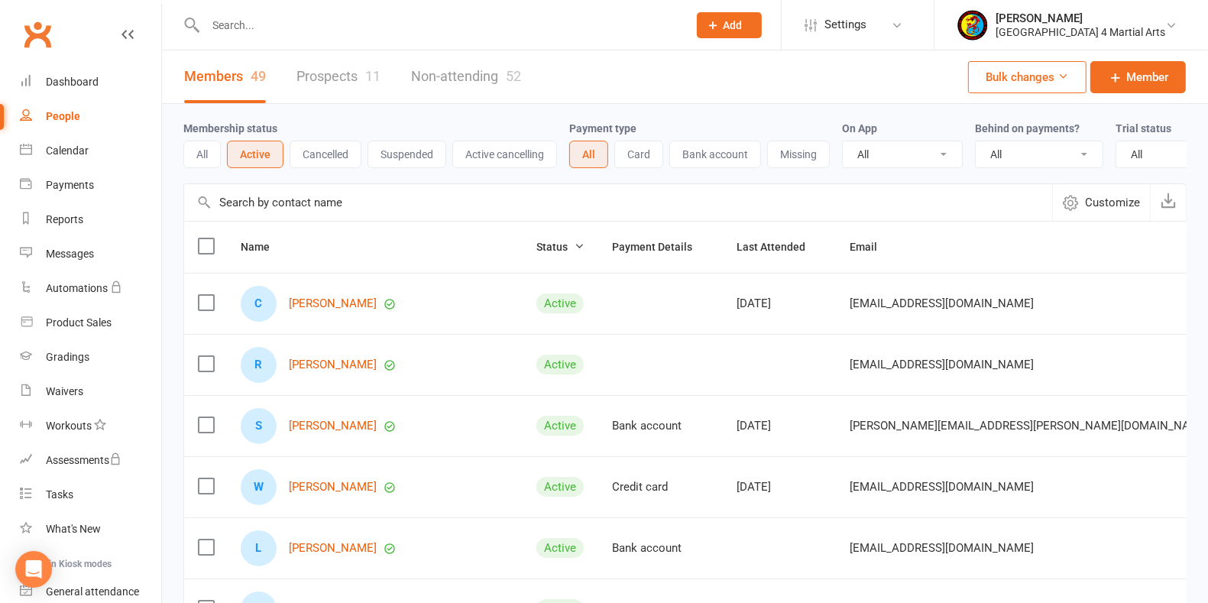
click at [278, 28] on input "text" at bounding box center [439, 25] width 476 height 21
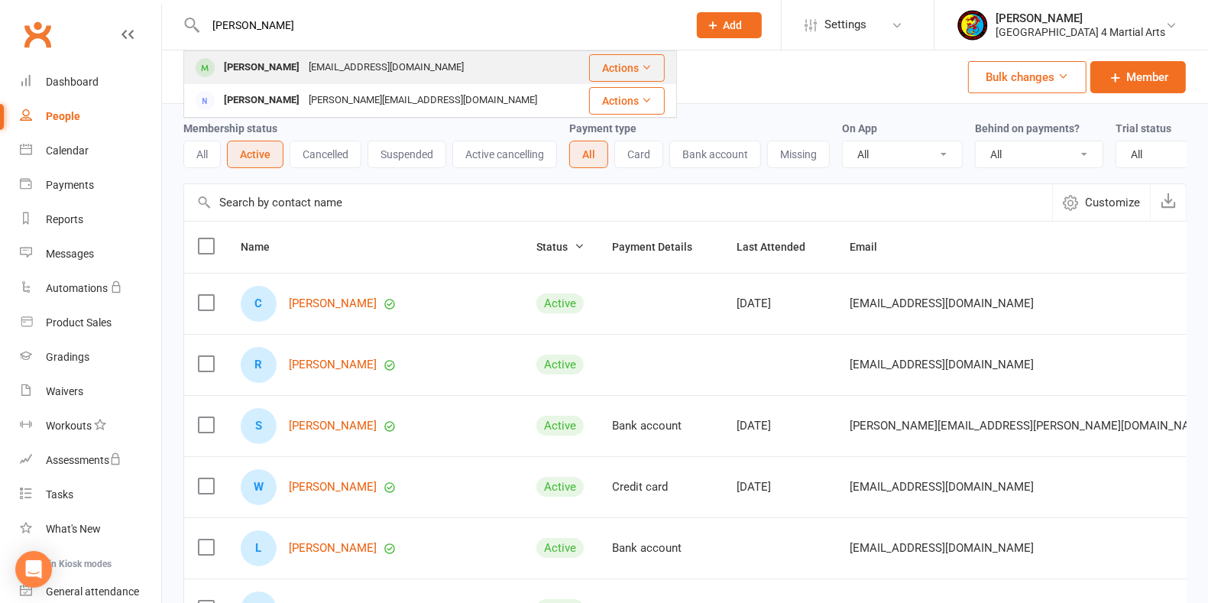
type input "[PERSON_NAME]"
click at [421, 60] on div "[PERSON_NAME] [EMAIL_ADDRESS][DOMAIN_NAME]" at bounding box center [382, 67] width 395 height 31
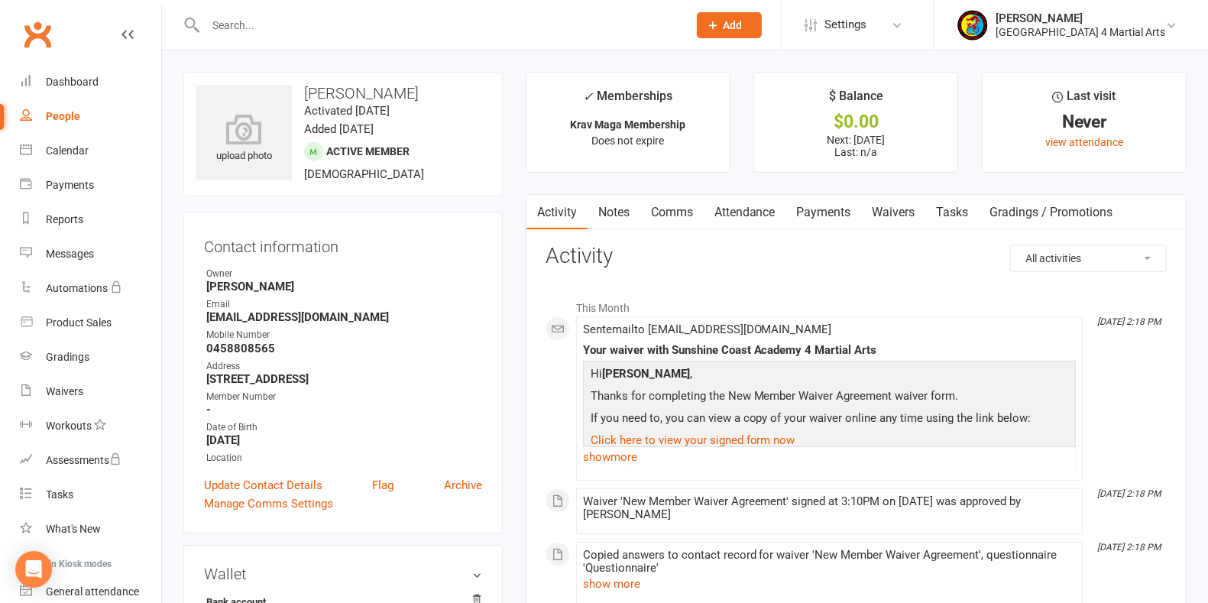
click at [255, 24] on input "text" at bounding box center [439, 25] width 476 height 21
click at [64, 182] on div "Payments" at bounding box center [70, 185] width 48 height 12
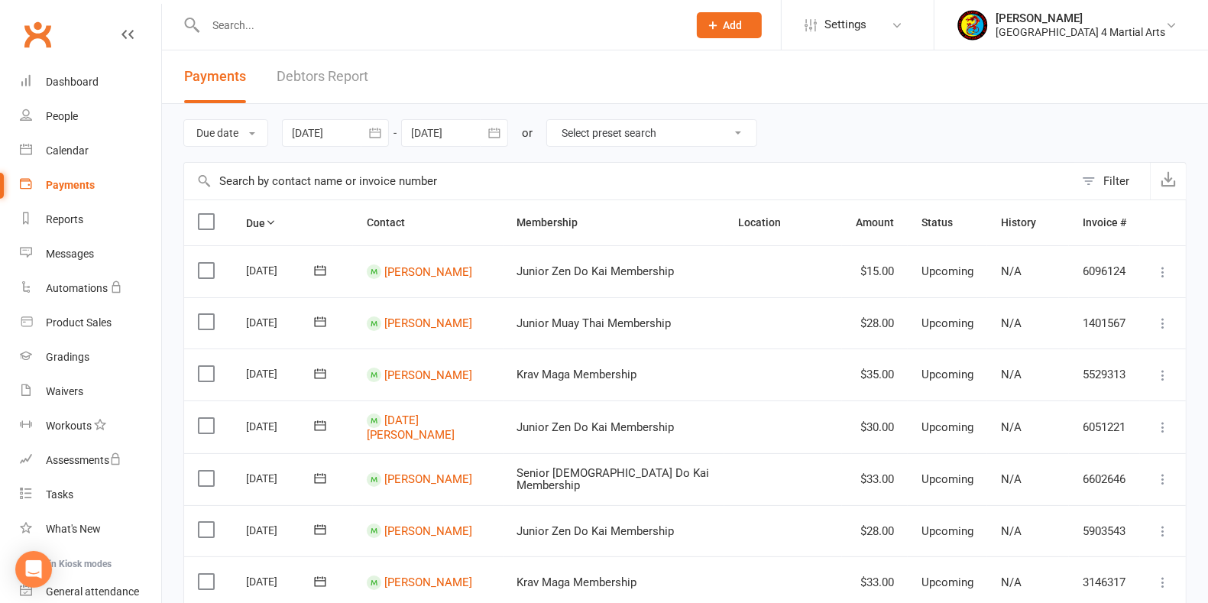
click at [274, 24] on input "text" at bounding box center [439, 25] width 476 height 21
click at [75, 112] on div "People" at bounding box center [62, 116] width 32 height 12
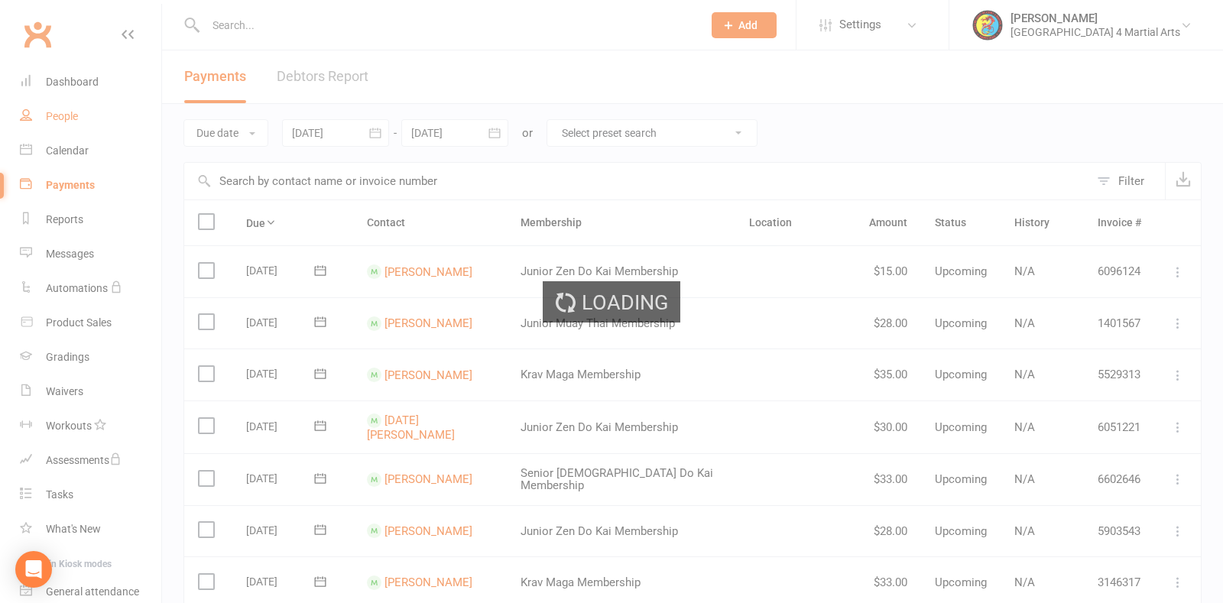
select select "100"
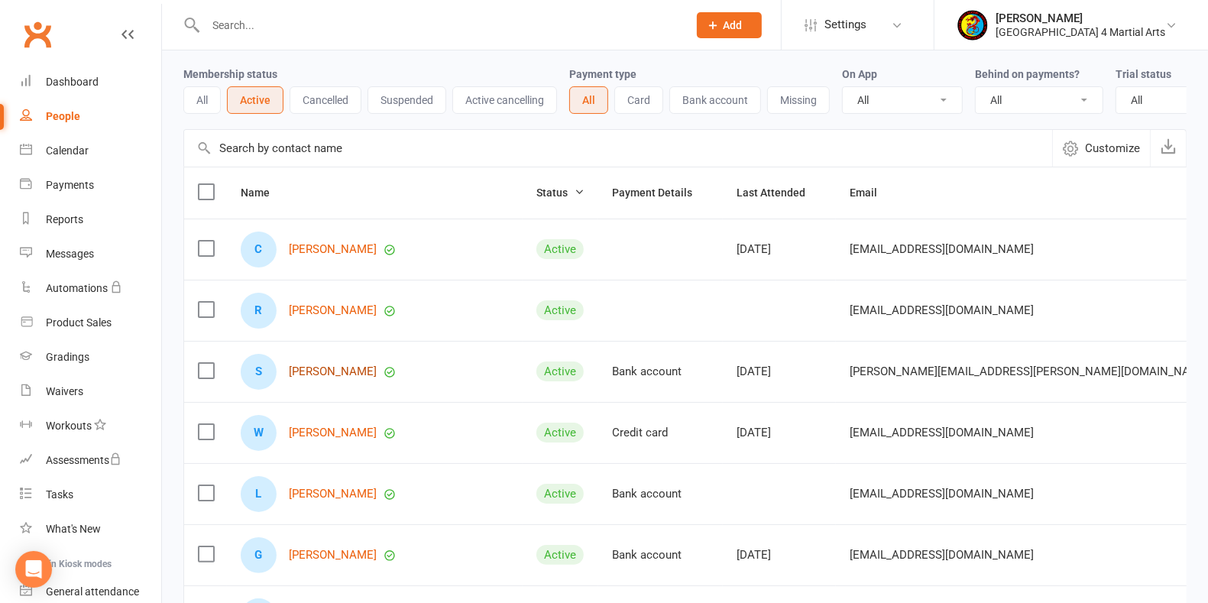
scroll to position [191, 0]
